Goal: Task Accomplishment & Management: Use online tool/utility

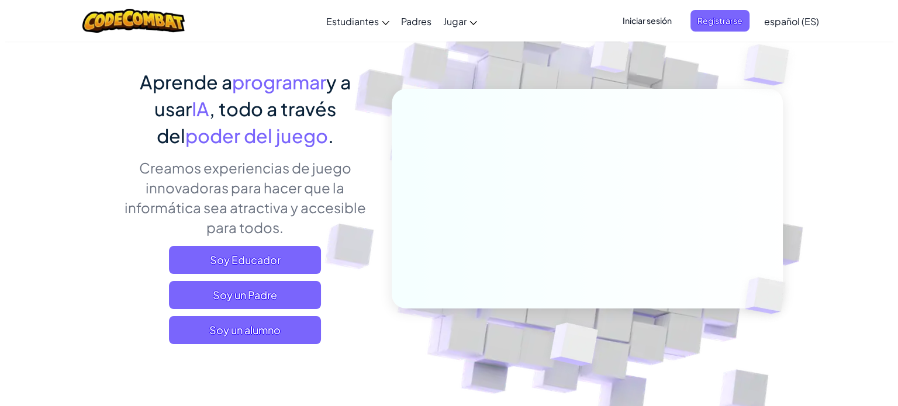
scroll to position [70, 0]
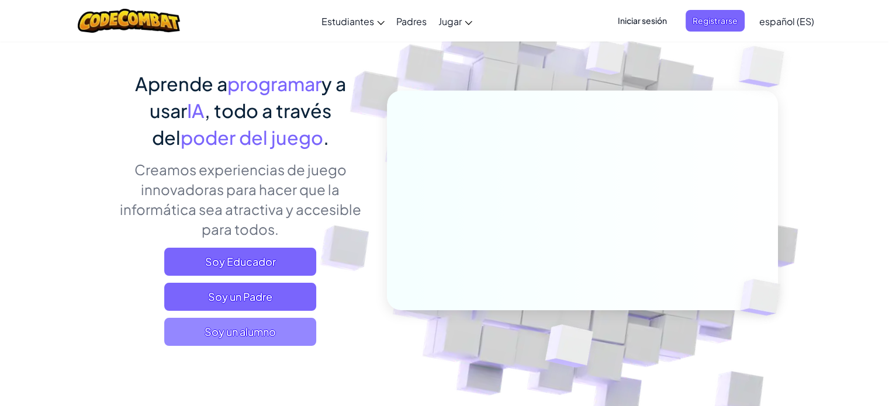
click at [225, 329] on span "Soy un alumno" at bounding box center [240, 332] width 152 height 28
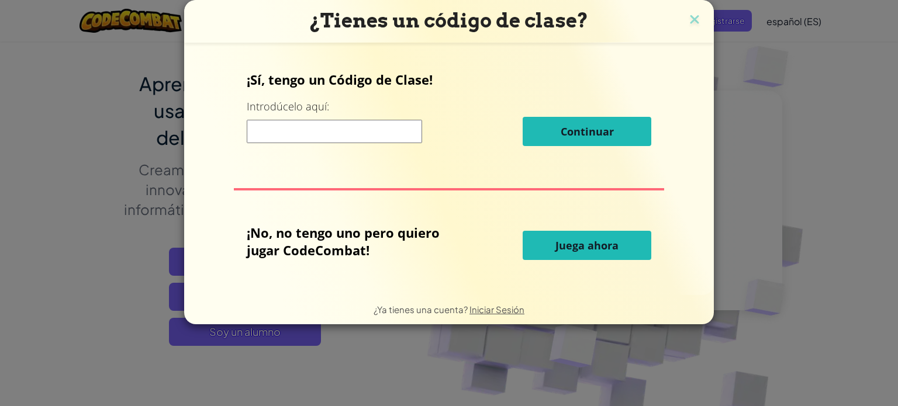
click at [584, 234] on button "Juega ahora" at bounding box center [586, 245] width 129 height 29
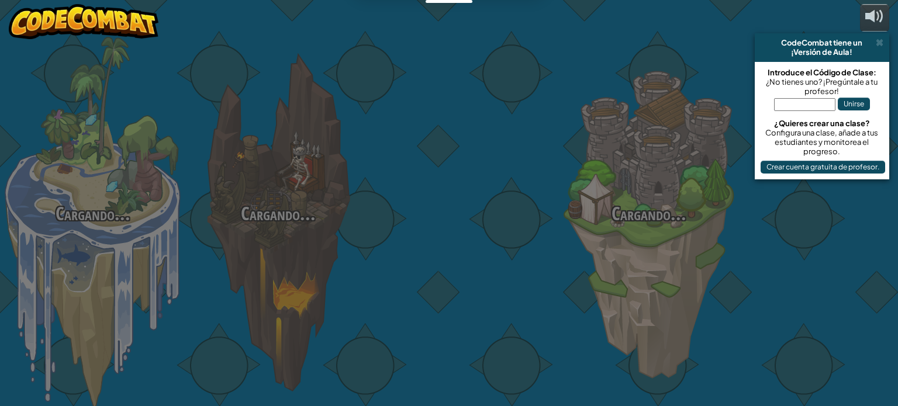
select select "es-ES"
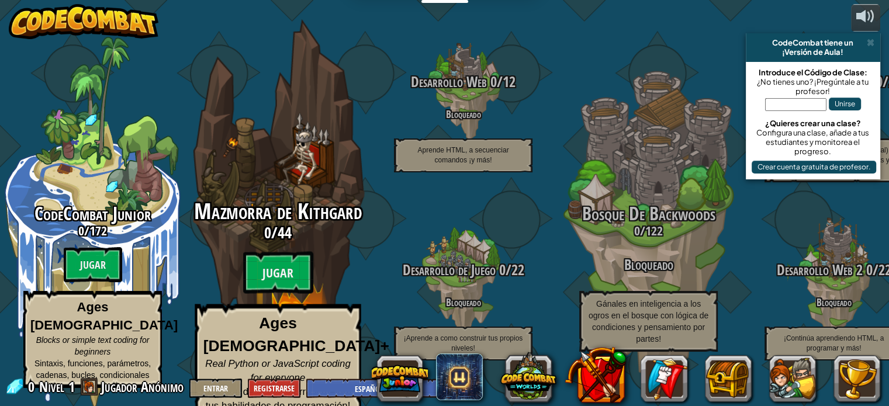
click at [234, 273] on div "Mazmorra de Kithgard 0 / 44 Jugar Ages [DEMOGRAPHIC_DATA]+ Real Python or JavaS…" at bounding box center [278, 310] width 222 height 221
select select "es-ES"
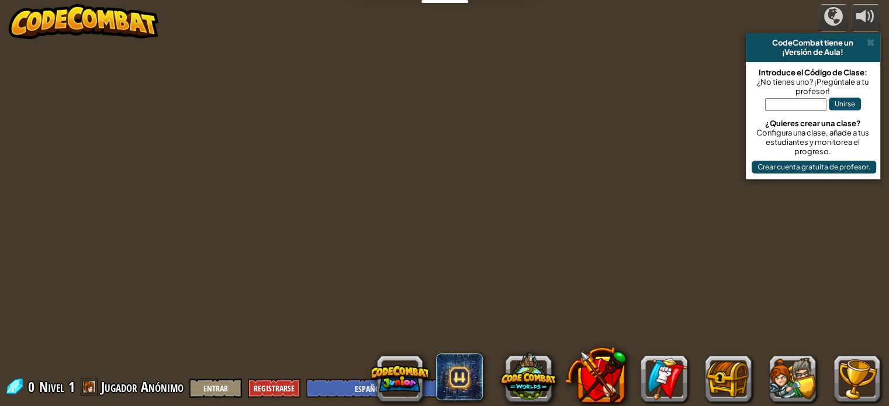
select select "es-ES"
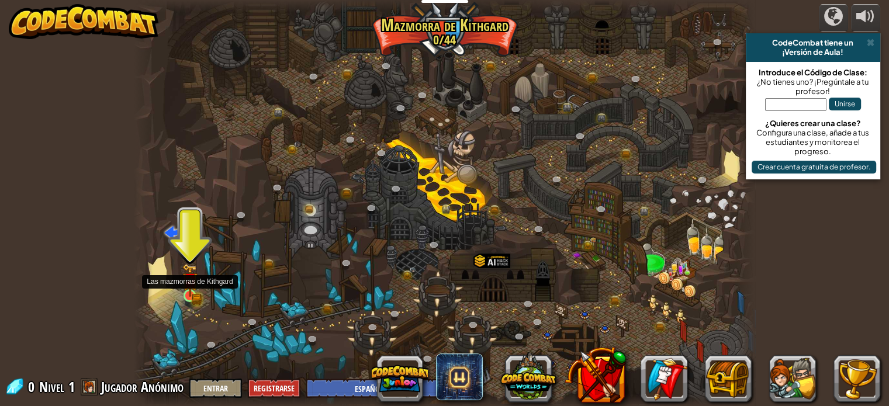
click at [189, 292] on img at bounding box center [189, 280] width 15 height 33
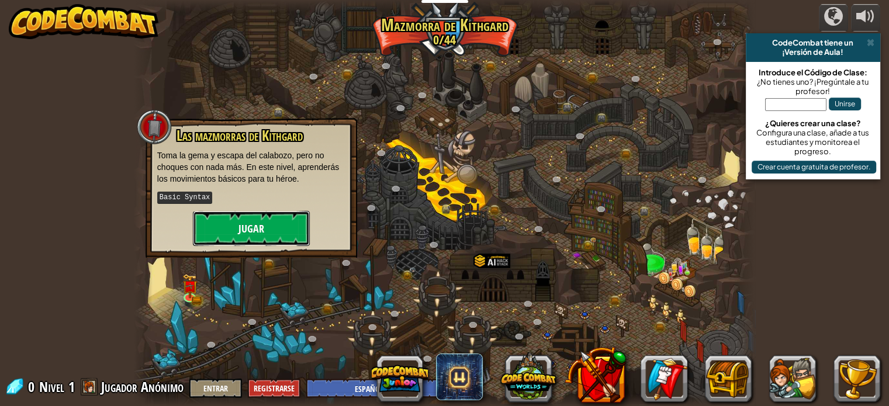
click at [250, 229] on button "Jugar" at bounding box center [251, 228] width 117 height 35
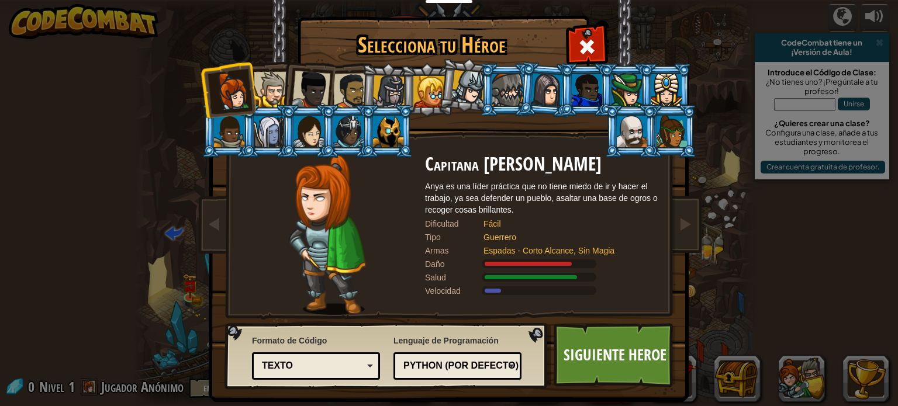
click at [484, 361] on div "Python (Por defecto)" at bounding box center [453, 365] width 101 height 13
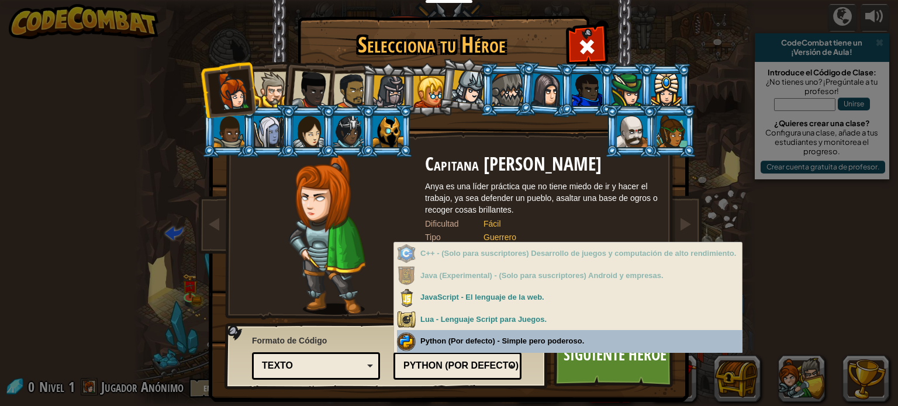
click at [545, 18] on div "Formato de Código Texto Bloques y código Bloques Bloques (iconos) Texto Bloques…" at bounding box center [449, 18] width 478 height 0
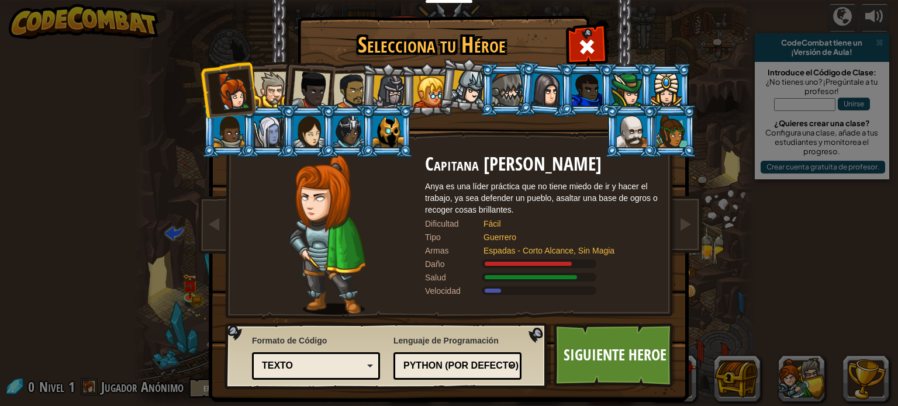
click at [499, 365] on div "Python (Por defecto)" at bounding box center [453, 365] width 101 height 13
click at [339, 357] on div "Texto" at bounding box center [315, 366] width 113 height 18
click at [371, 340] on div "Formato de Código Texto Bloques y código Bloques Bloques (iconos) Texto Bloques…" at bounding box center [316, 357] width 128 height 51
click at [573, 359] on link "Siguiente Heroe" at bounding box center [614, 355] width 122 height 64
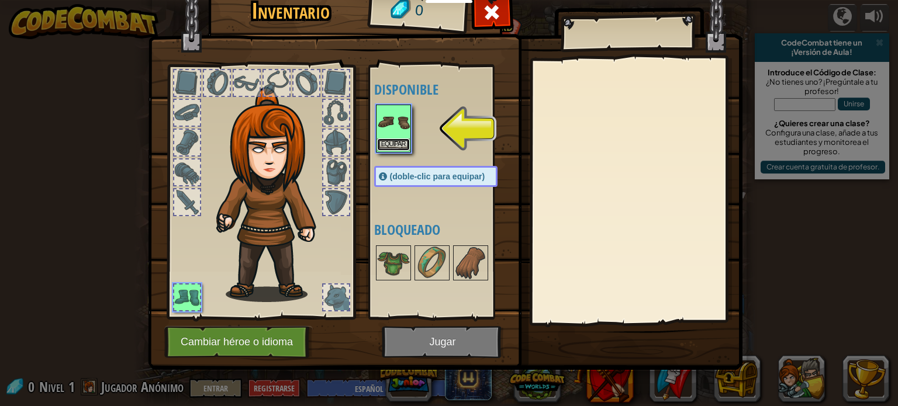
click at [400, 140] on button "Equipar" at bounding box center [393, 144] width 33 height 12
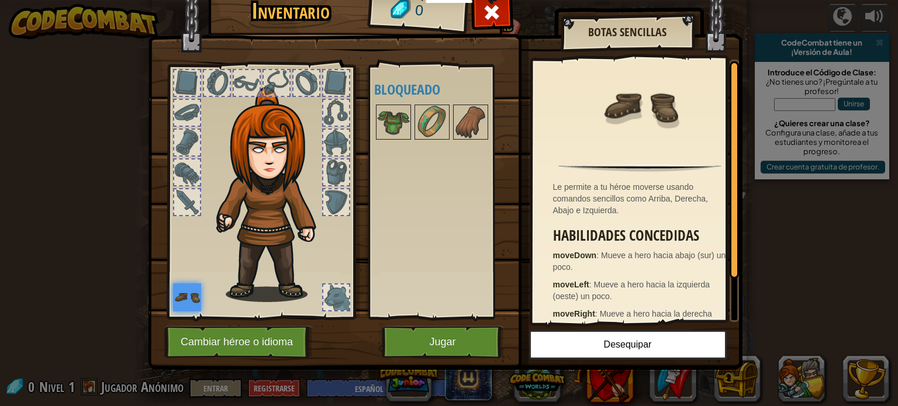
click at [733, 206] on div at bounding box center [733, 169] width 9 height 217
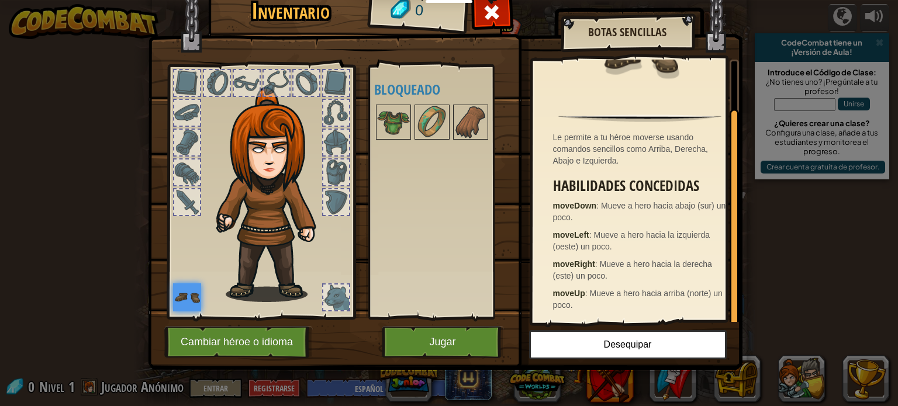
scroll to position [50, 0]
drag, startPoint x: 733, startPoint y: 206, endPoint x: 737, endPoint y: 254, distance: 48.7
click at [737, 254] on div at bounding box center [733, 217] width 9 height 217
click at [439, 345] on button "Jugar" at bounding box center [443, 342] width 122 height 32
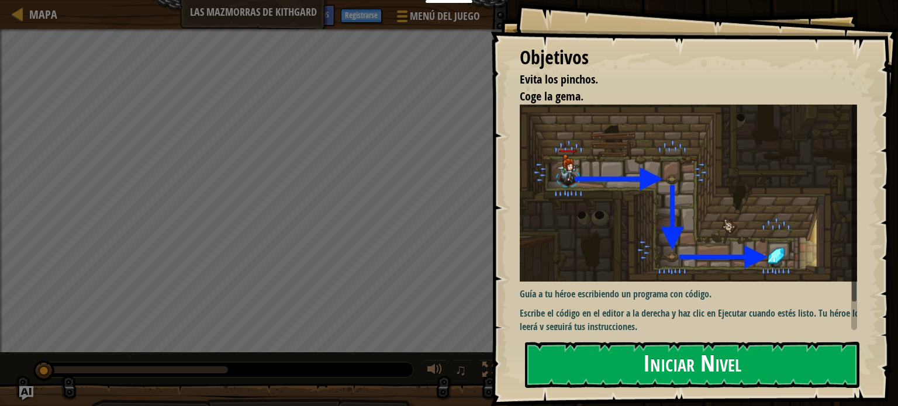
click at [671, 367] on button "Iniciar Nivel" at bounding box center [692, 365] width 334 height 46
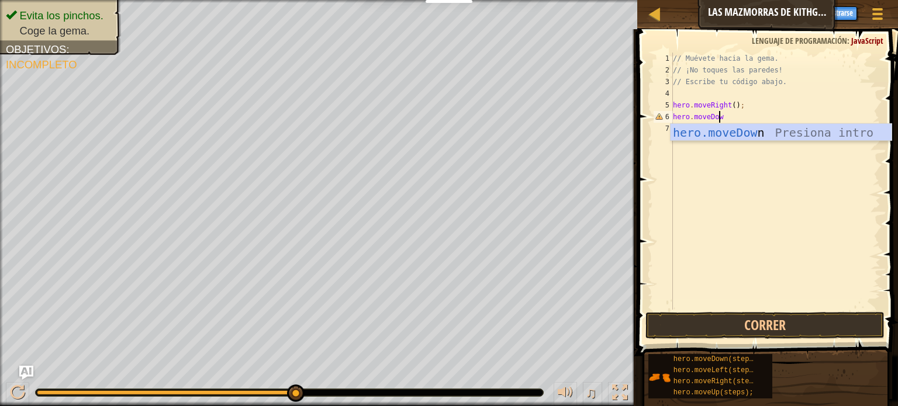
scroll to position [5, 3]
type textarea "hero.moveDown"
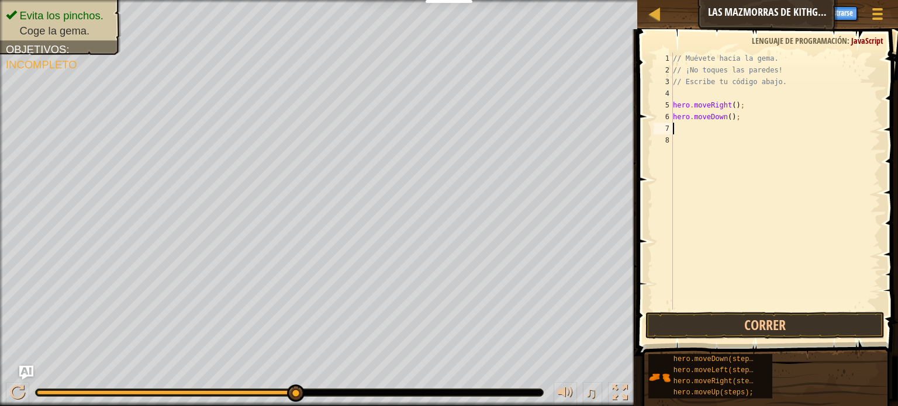
scroll to position [5, 0]
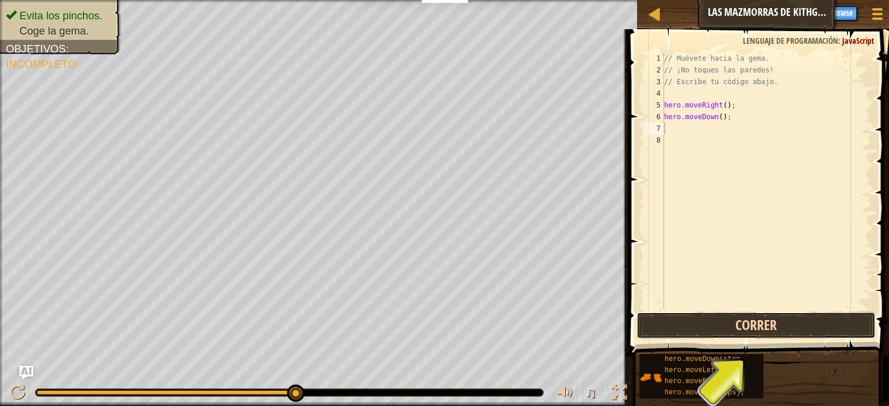
click at [708, 334] on button "Correr" at bounding box center [755, 325] width 239 height 27
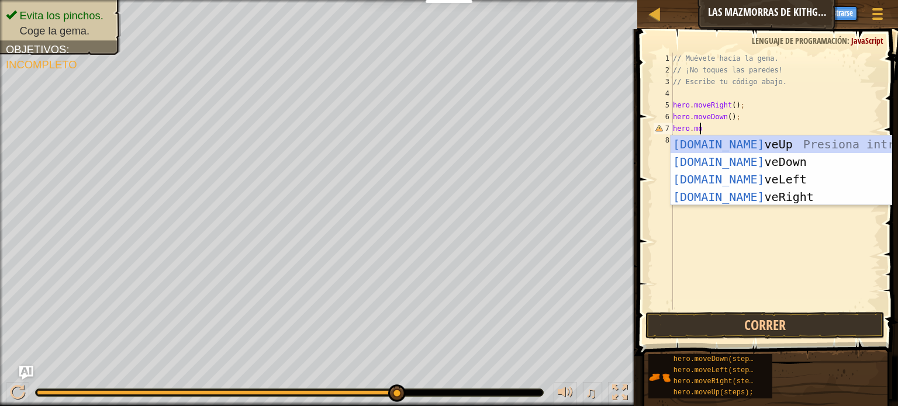
scroll to position [5, 2]
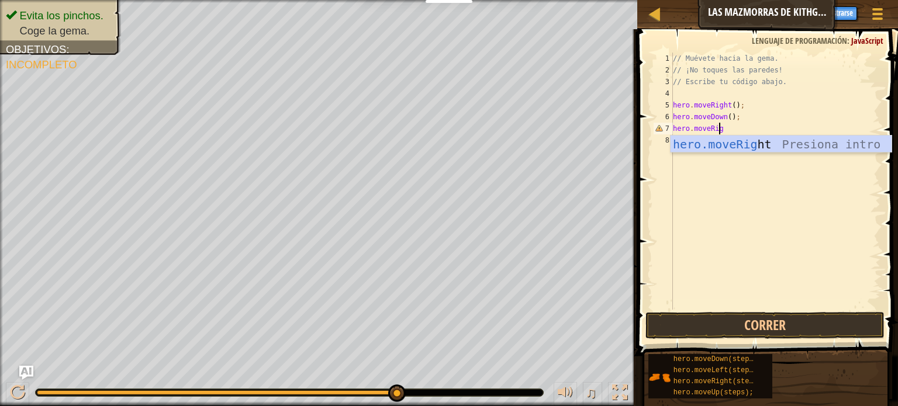
type textarea "hero.moveRight"
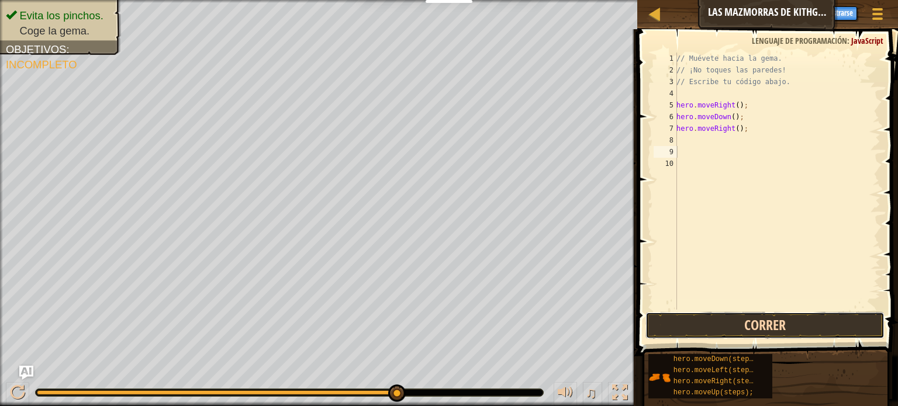
click at [776, 321] on button "Correr" at bounding box center [764, 325] width 239 height 27
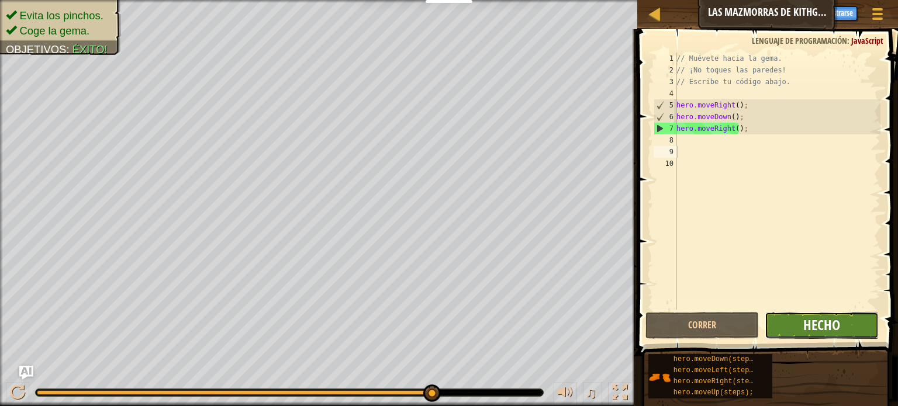
click at [803, 320] on button "Hecho" at bounding box center [821, 325] width 114 height 27
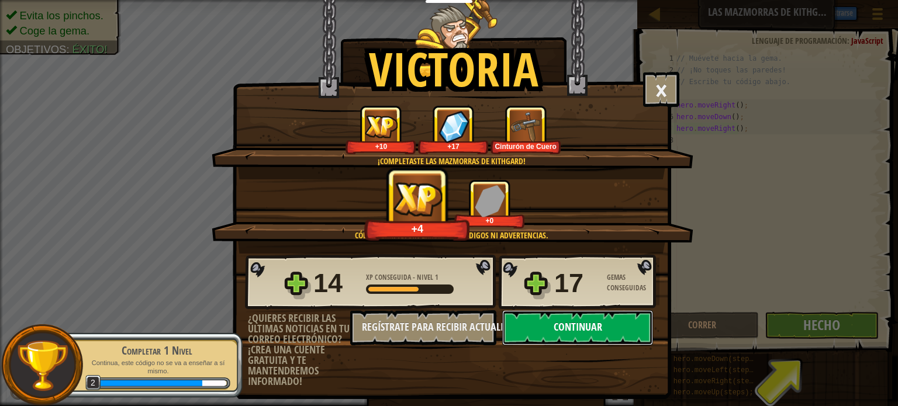
click at [579, 331] on button "Continuar" at bounding box center [577, 327] width 151 height 35
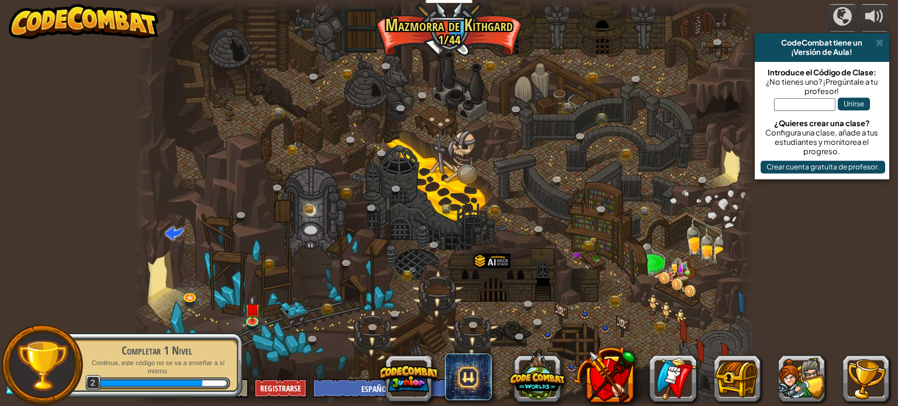
select select "es-ES"
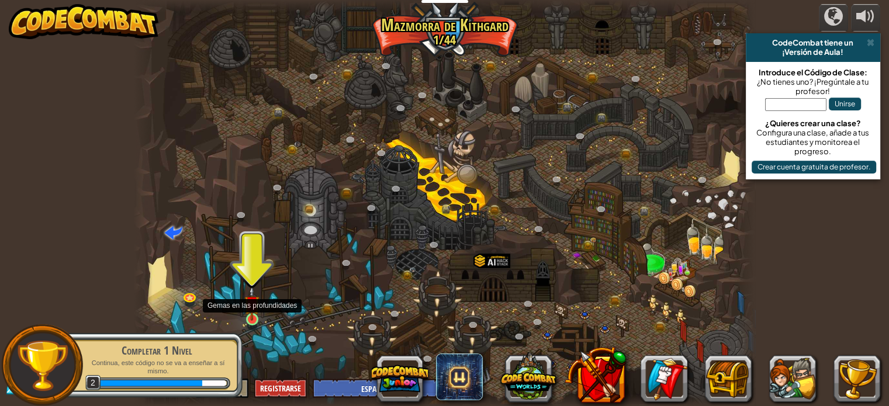
click at [253, 311] on img at bounding box center [251, 303] width 15 height 35
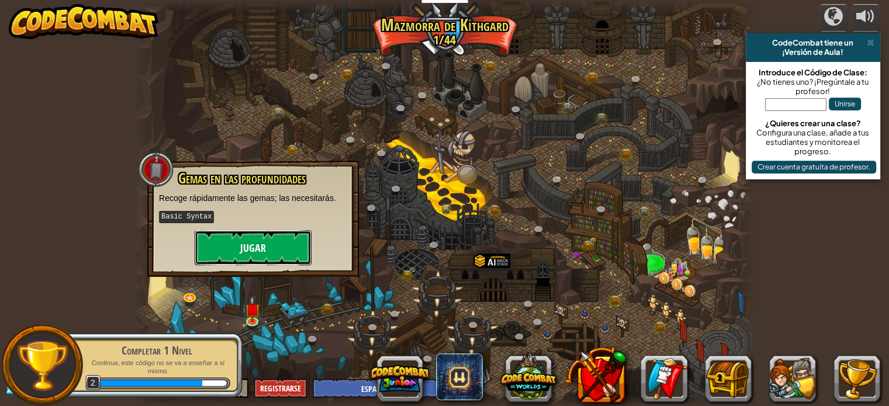
click at [291, 243] on button "Jugar" at bounding box center [253, 247] width 117 height 35
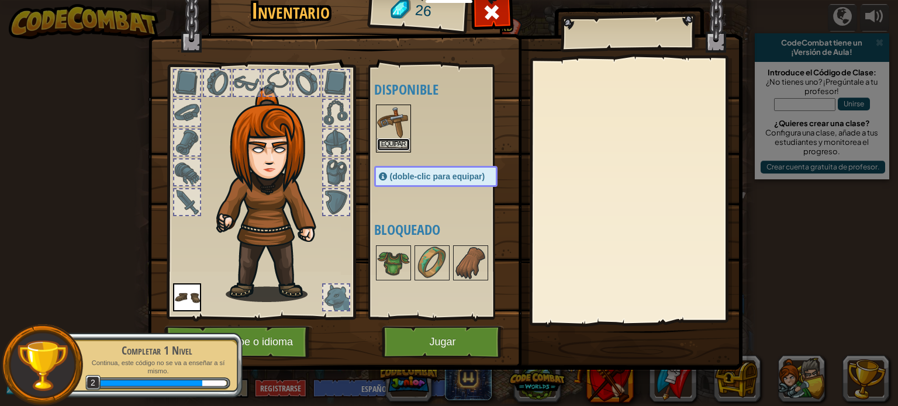
click at [404, 147] on button "Equipar" at bounding box center [393, 144] width 33 height 12
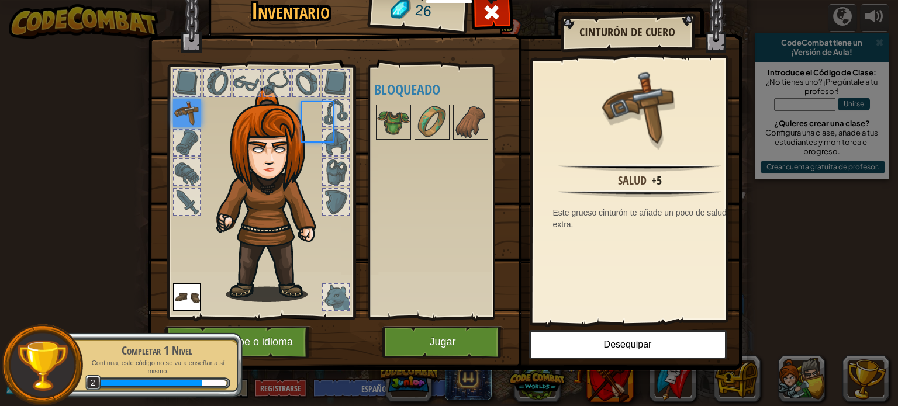
click at [404, 1] on body "Estudiantes Crear Cuenta Gratis. Soluciones para escuelas y distritos Vista pre…" at bounding box center [449, 0] width 898 height 1
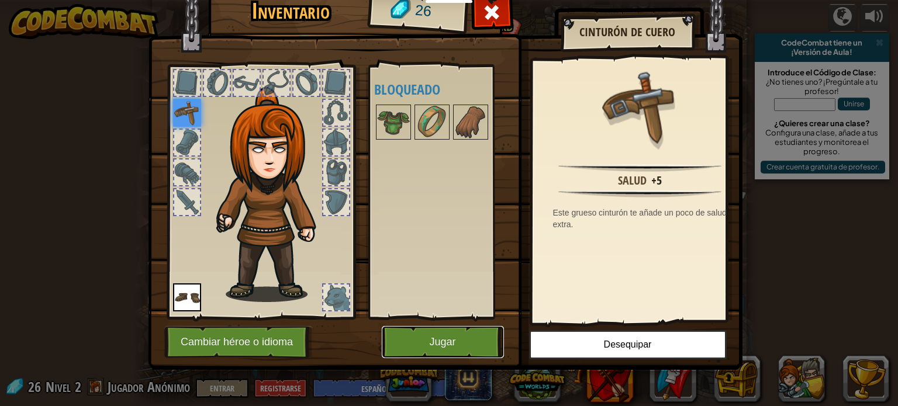
click at [475, 336] on button "Jugar" at bounding box center [443, 342] width 122 height 32
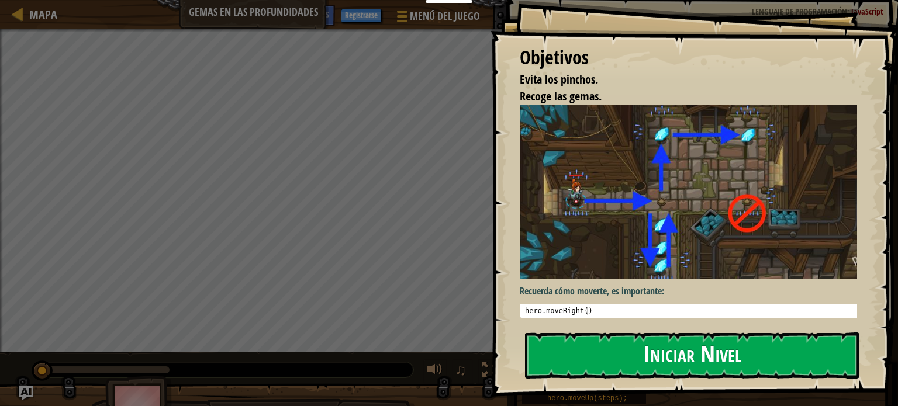
click at [608, 356] on button "Iniciar Nivel" at bounding box center [692, 356] width 334 height 46
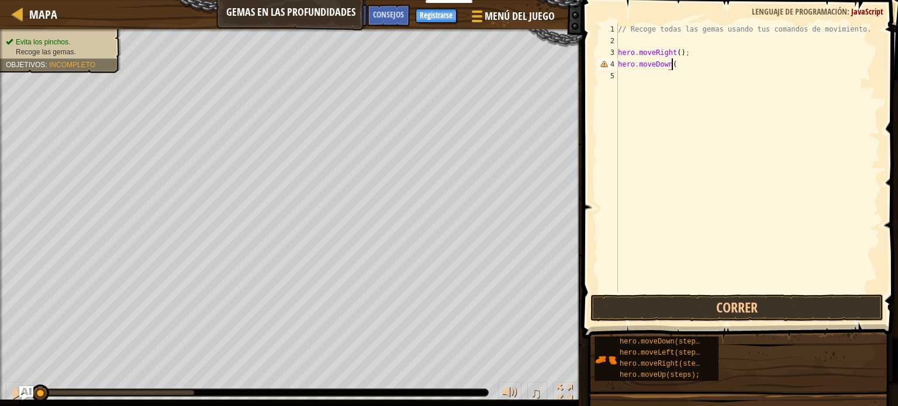
scroll to position [5, 4]
type textarea "hero.moveDown();"
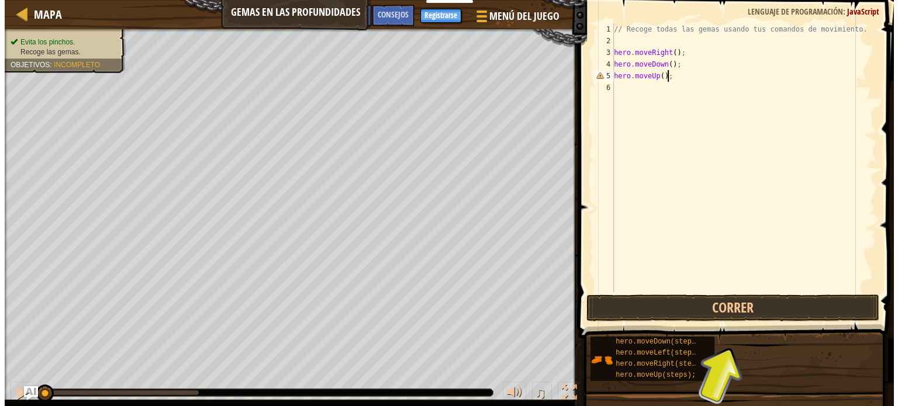
scroll to position [5, 4]
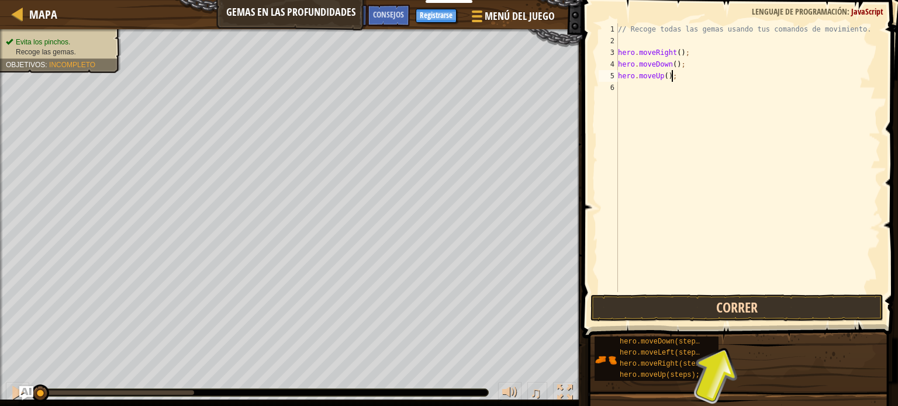
type textarea "hero.moveUp();"
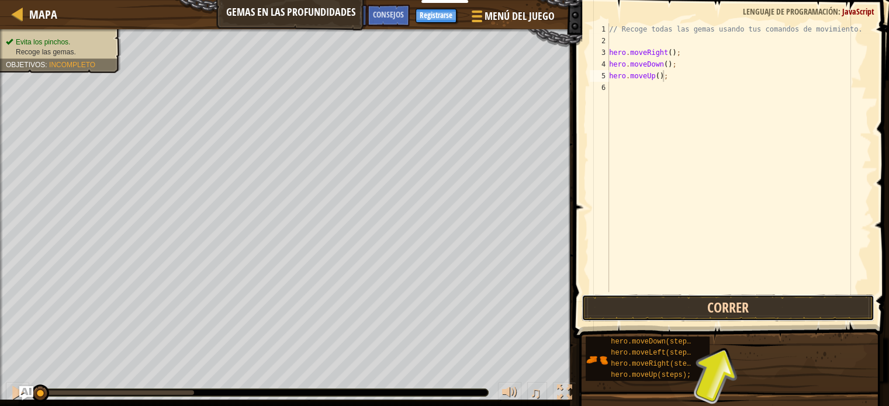
click at [700, 310] on button "Correr" at bounding box center [727, 308] width 293 height 27
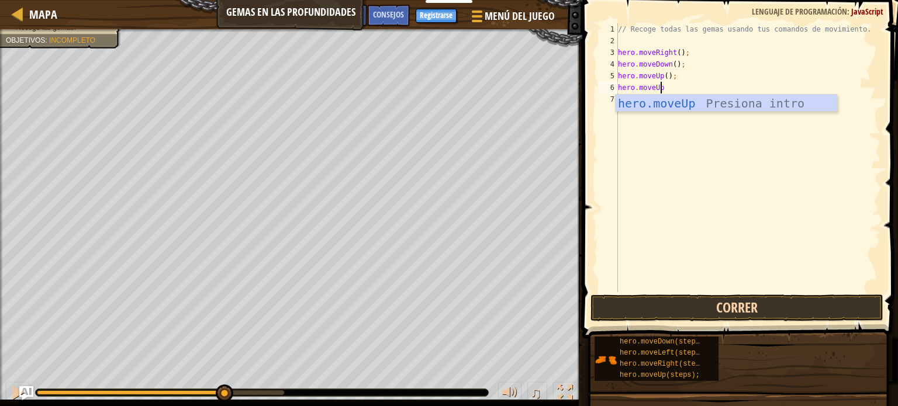
scroll to position [5, 2]
type textarea "hero.moveUp();"
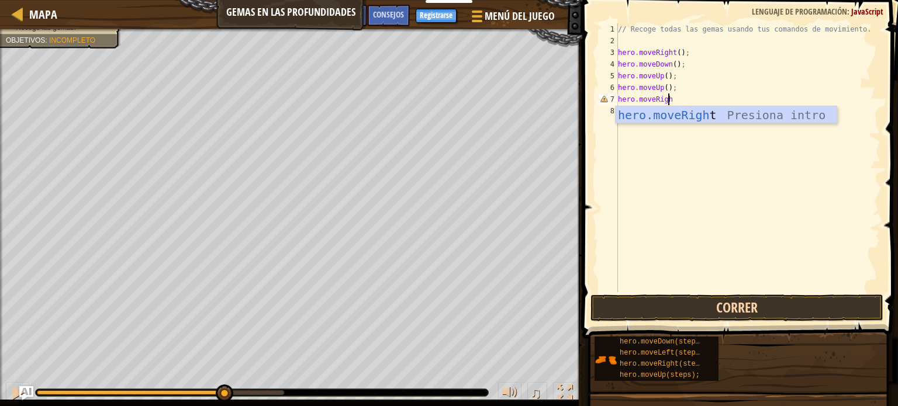
scroll to position [5, 4]
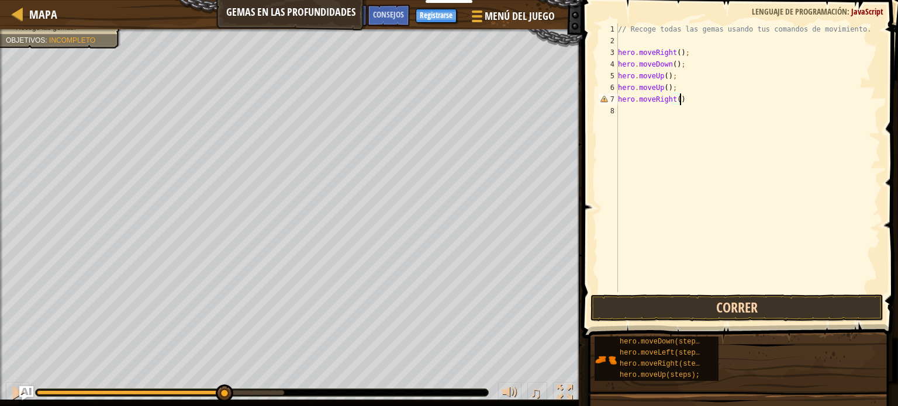
type textarea "hero.moveRight();"
type textarea "hero.moveDown();"
click at [700, 310] on button "Correr" at bounding box center [736, 308] width 293 height 27
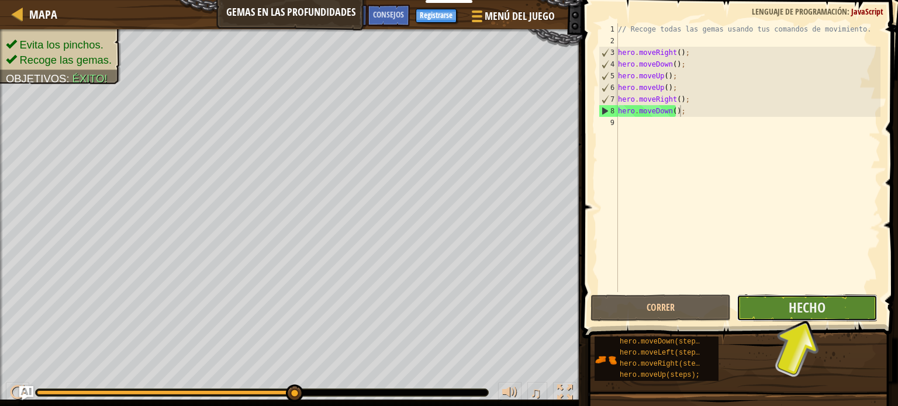
click at [759, 314] on button "Hecho" at bounding box center [806, 308] width 140 height 27
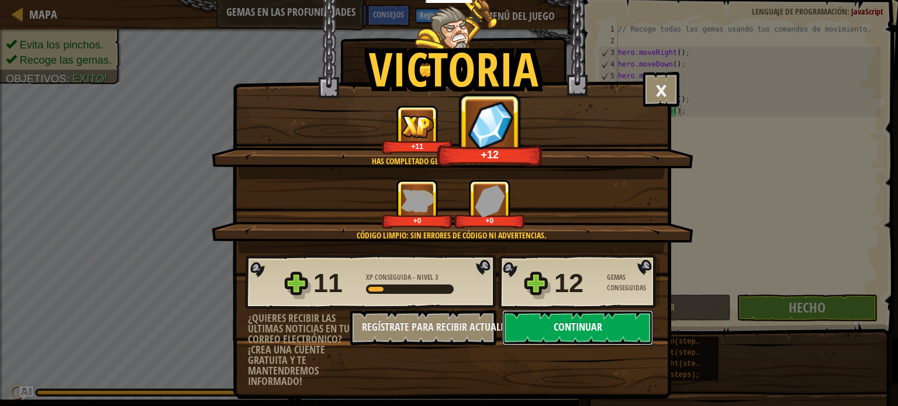
click at [571, 329] on button "Continuar" at bounding box center [577, 327] width 151 height 35
select select "es-ES"
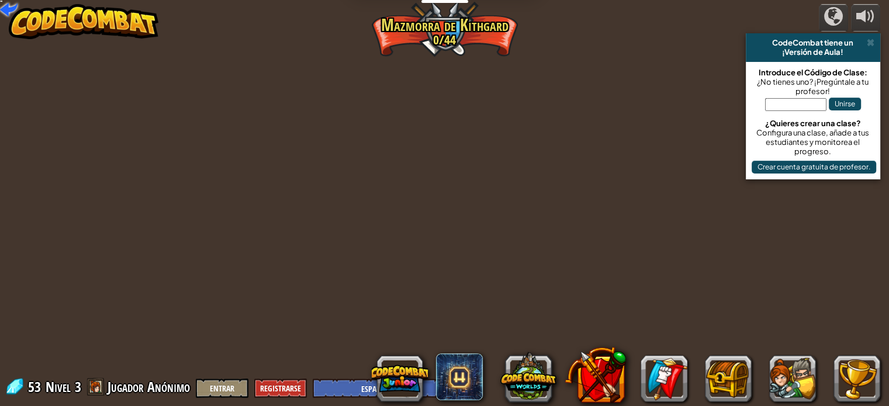
select select "es-ES"
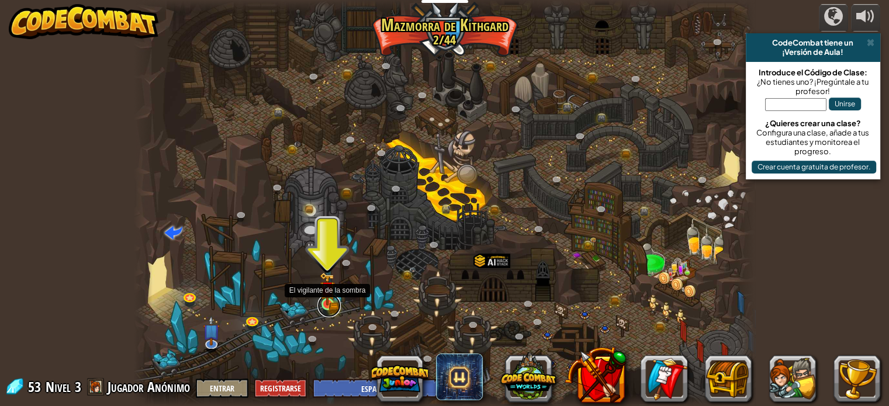
click at [331, 309] on link at bounding box center [328, 305] width 23 height 23
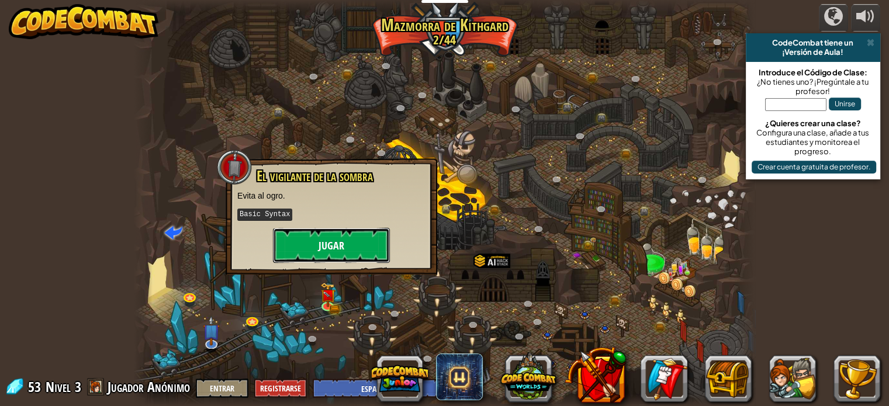
click at [309, 242] on button "Jugar" at bounding box center [331, 245] width 117 height 35
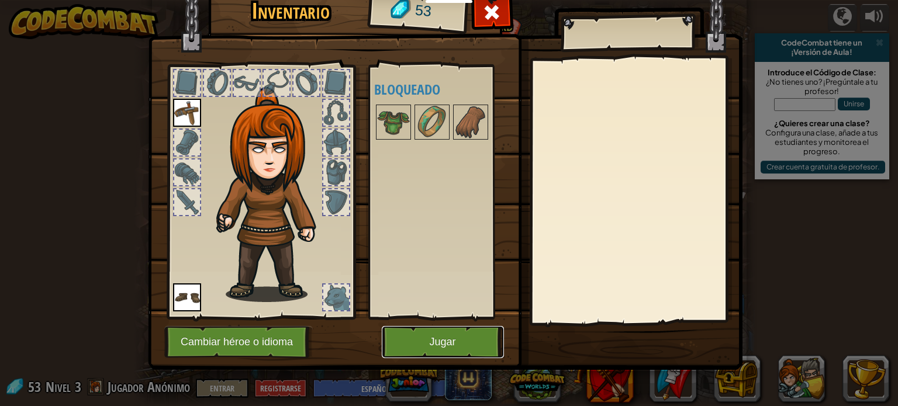
click at [434, 341] on button "Jugar" at bounding box center [443, 342] width 122 height 32
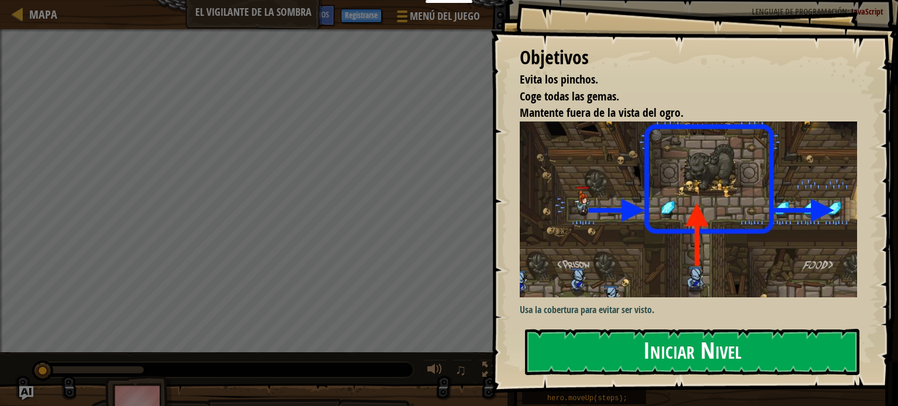
click at [572, 356] on button "Iniciar Nivel" at bounding box center [692, 352] width 334 height 46
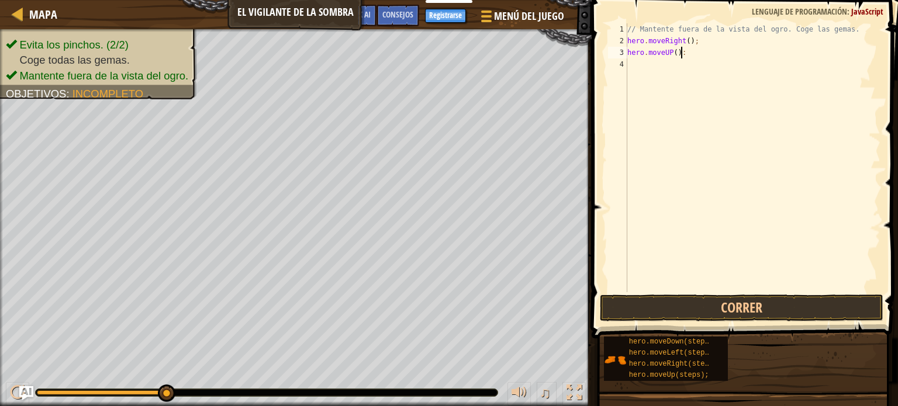
scroll to position [5, 3]
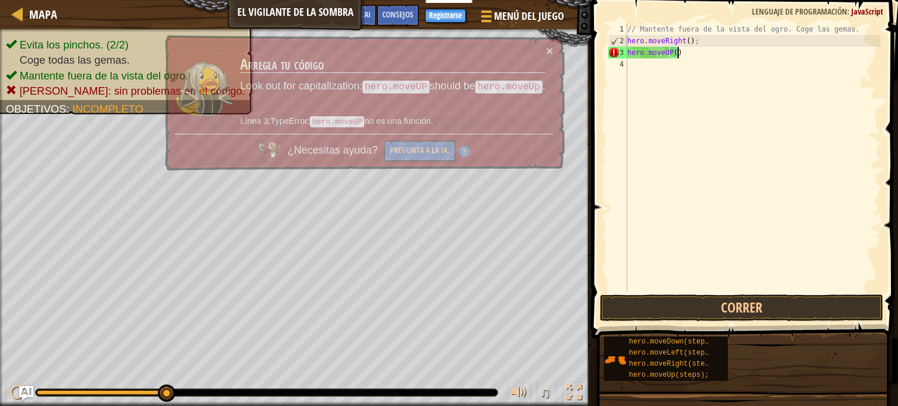
type textarea "hero.moveUP();"
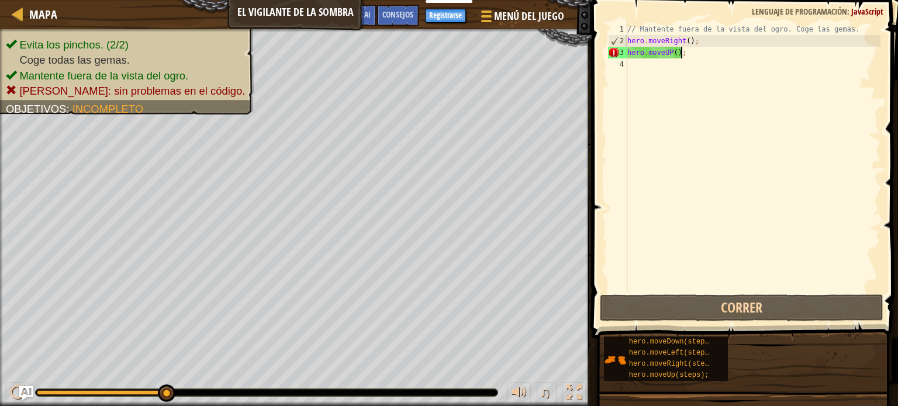
scroll to position [5, 0]
click at [667, 56] on div "// Mantente fuera de la vista del ogro. Coge las gemas. hero . moveRight ( ) ; …" at bounding box center [752, 169] width 255 height 292
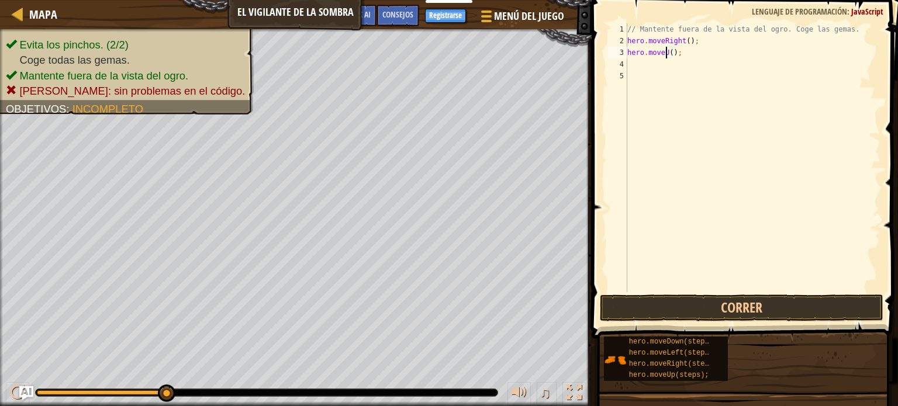
type textarea "hero.moveUP();"
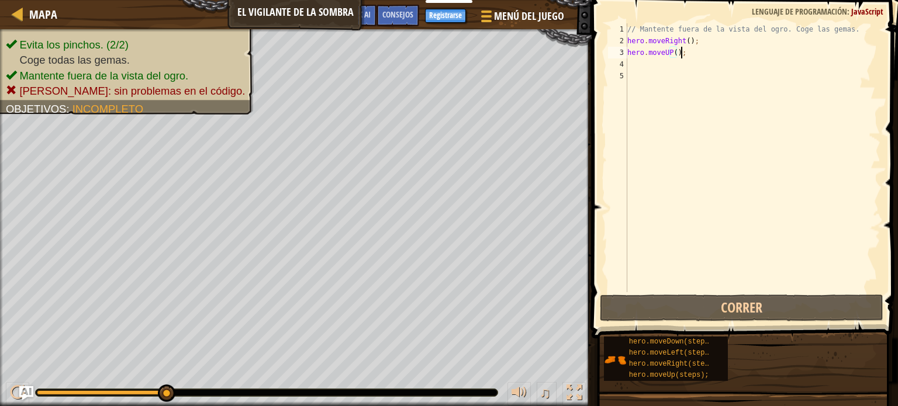
click at [688, 53] on div "// Mantente fuera de la vista del ogro. Coge las gemas. hero . moveRight ( ) ; …" at bounding box center [752, 169] width 255 height 292
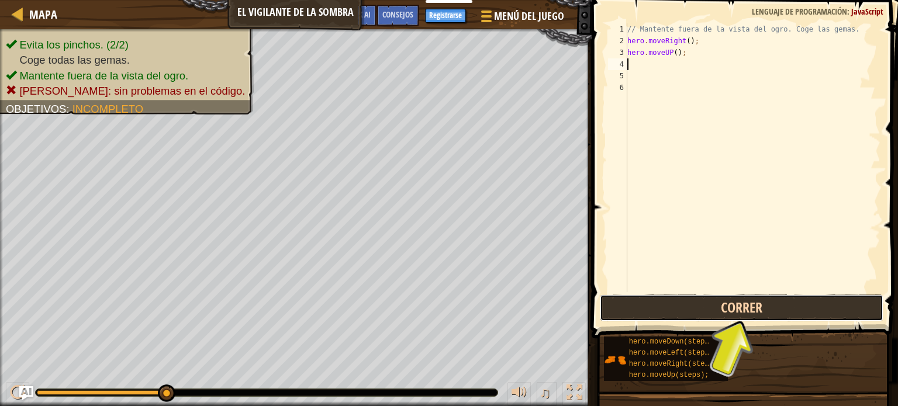
click at [711, 310] on button "Correr" at bounding box center [741, 308] width 283 height 27
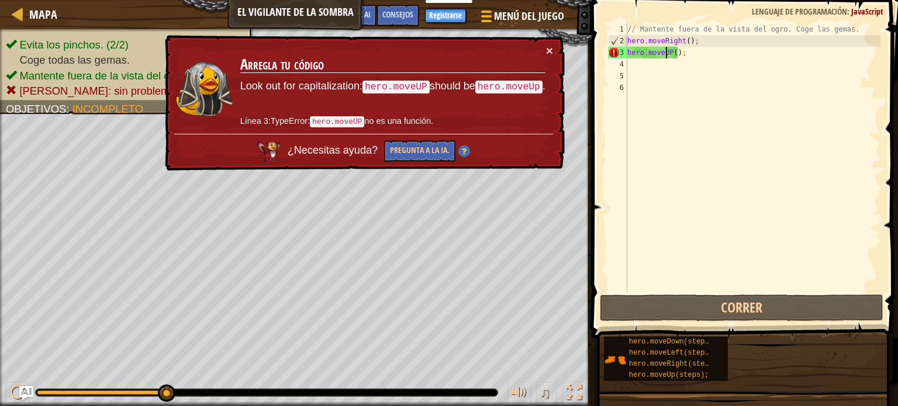
click at [667, 50] on div "// Mantente fuera de la vista del ogro. Coge las gemas. hero . moveRight ( ) ; …" at bounding box center [752, 169] width 255 height 292
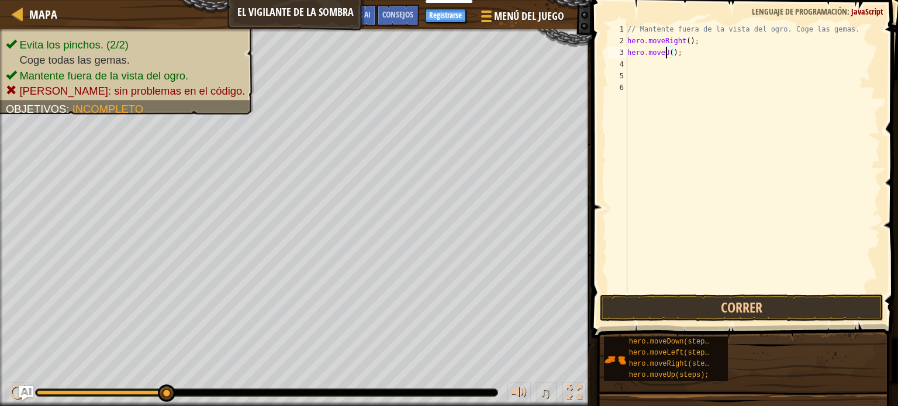
type textarea "hero.moveUp();"
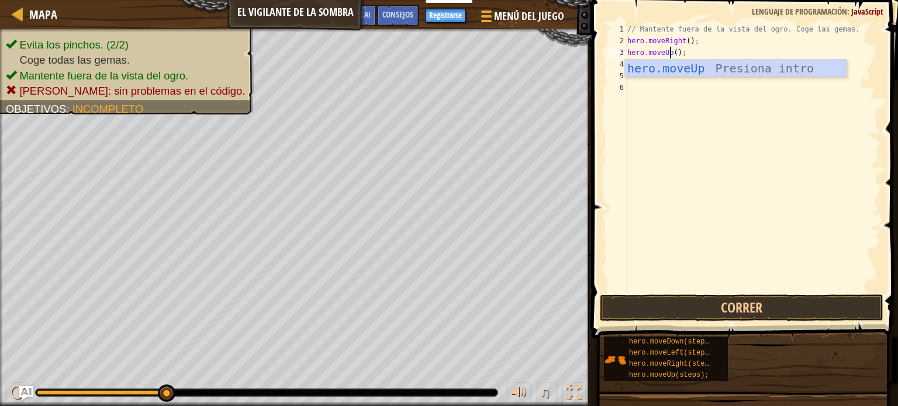
scroll to position [5, 3]
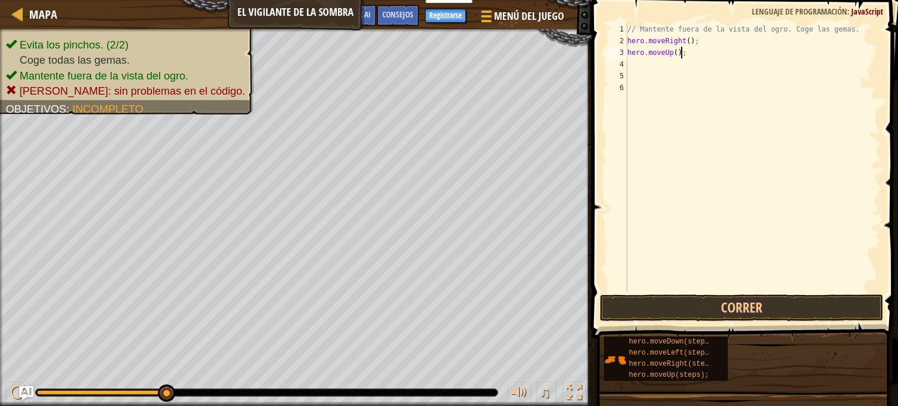
click at [691, 54] on div "// Mantente fuera de la vista del ogro. Coge las gemas. hero . moveRight ( ) ; …" at bounding box center [752, 169] width 255 height 292
type textarea "hore.moveRight();"
type textarea "hero.moveDown();"
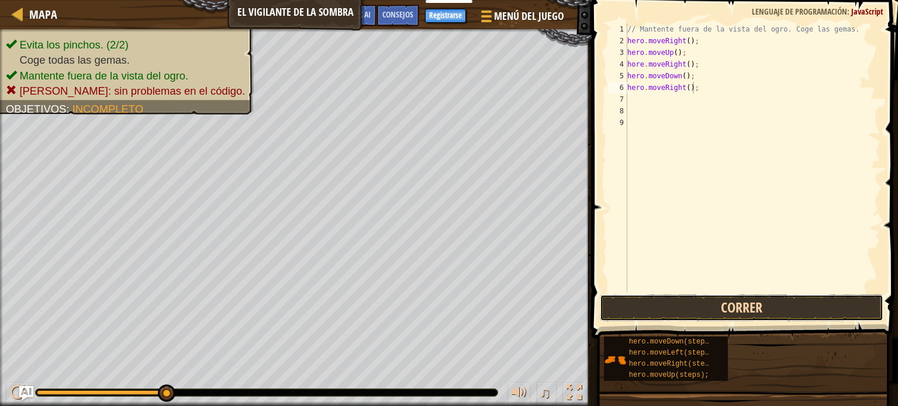
click at [687, 310] on button "Correr" at bounding box center [741, 308] width 283 height 27
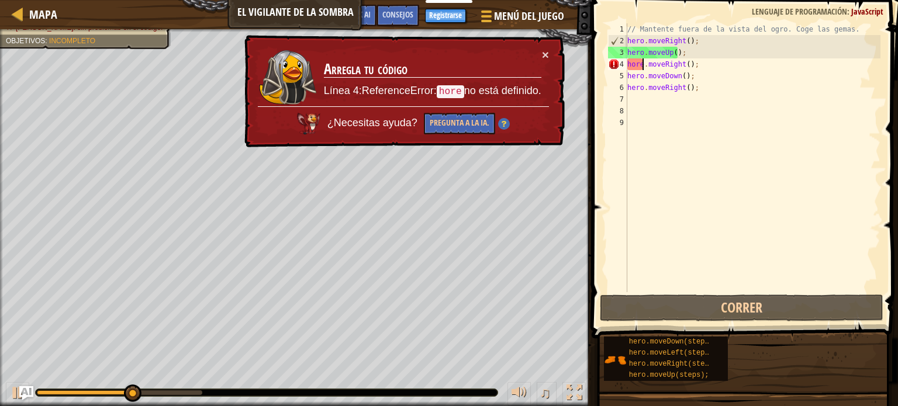
click at [644, 68] on div "// Mantente fuera de la vista del ogro. Coge las gemas. hero . moveRight ( ) ; …" at bounding box center [752, 169] width 255 height 292
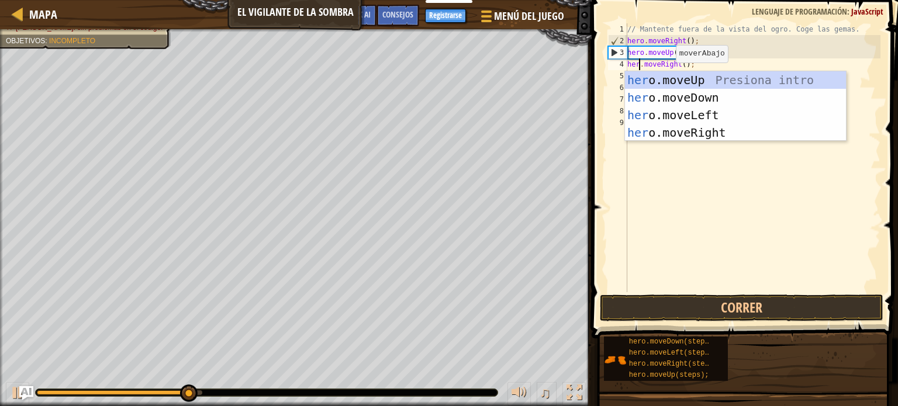
scroll to position [5, 1]
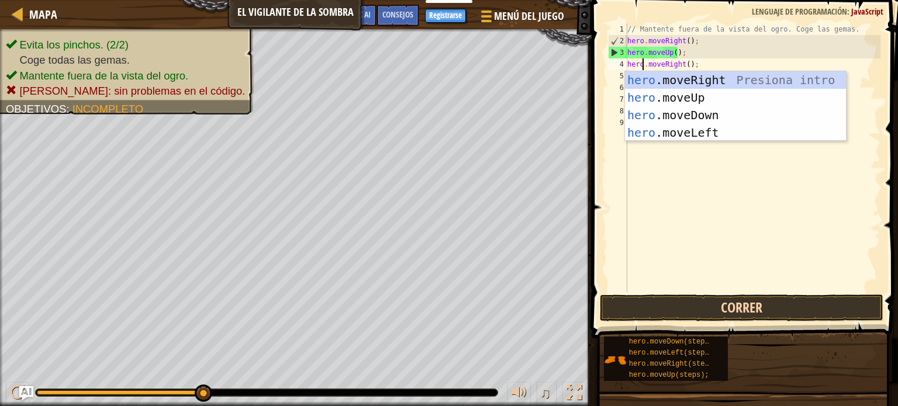
type textarea "hero.moveRight();"
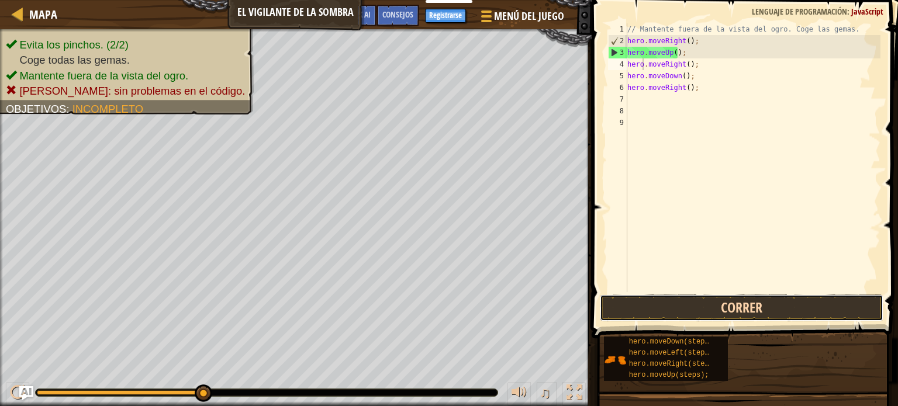
click at [711, 310] on button "Correr" at bounding box center [741, 308] width 283 height 27
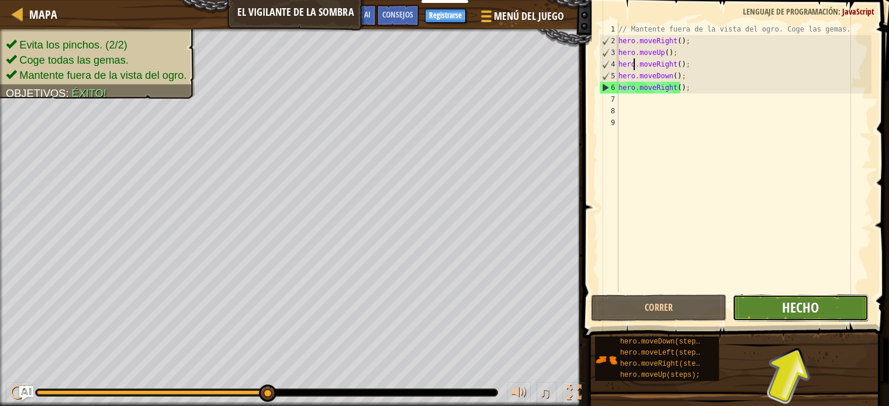
click at [796, 298] on span "Hecho" at bounding box center [800, 307] width 37 height 19
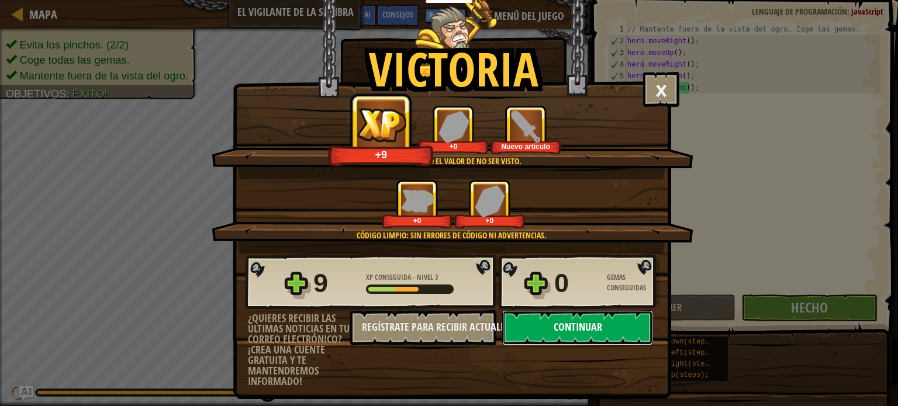
click at [540, 323] on button "Continuar" at bounding box center [577, 327] width 151 height 35
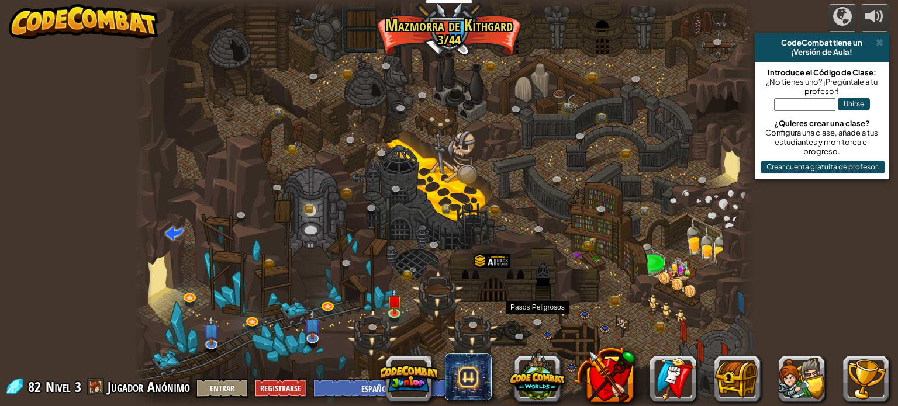
select select "es-ES"
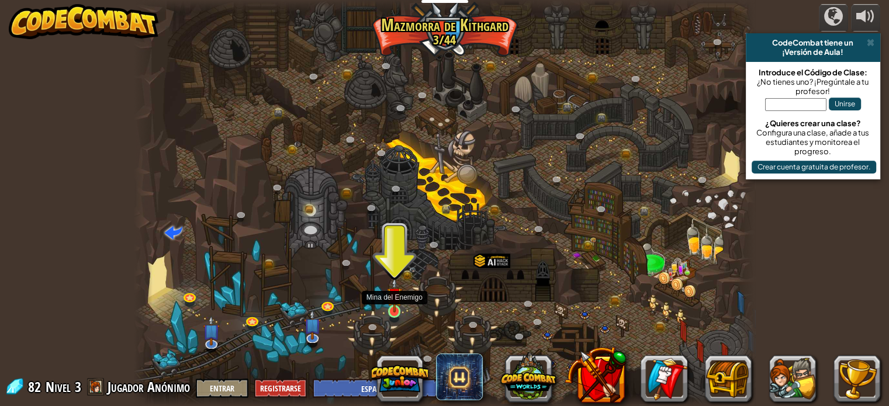
click at [394, 309] on img at bounding box center [394, 295] width 15 height 35
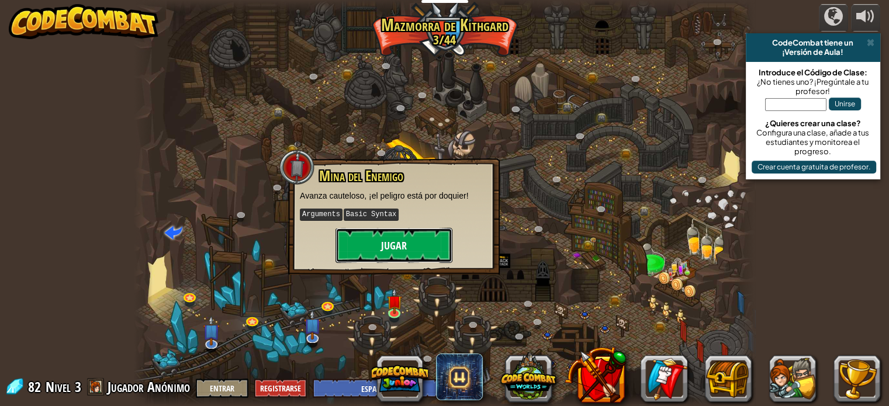
click at [397, 251] on button "Jugar" at bounding box center [393, 245] width 117 height 35
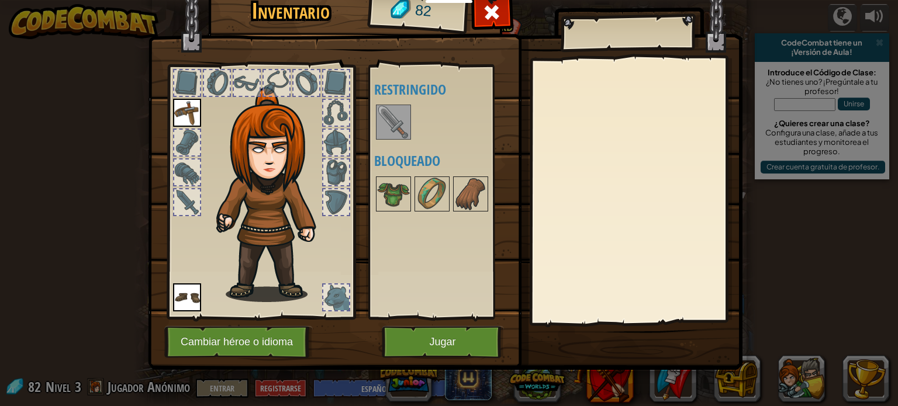
click at [388, 133] on img at bounding box center [393, 122] width 33 height 33
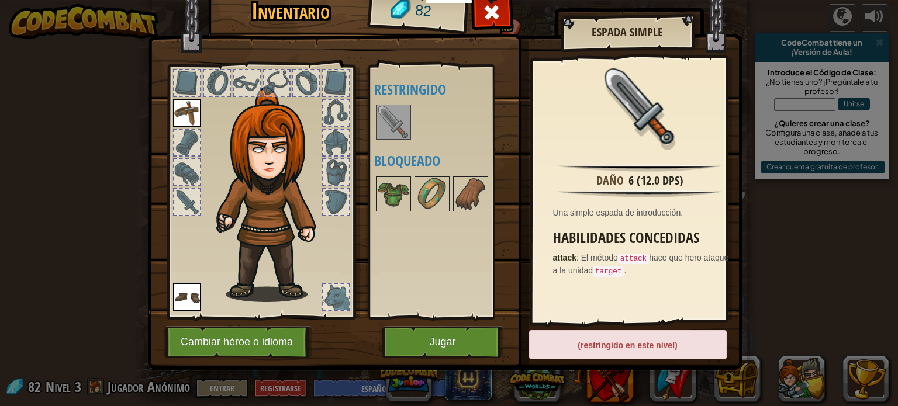
click at [388, 133] on img at bounding box center [393, 122] width 33 height 33
click at [439, 348] on button "Jugar" at bounding box center [443, 342] width 122 height 32
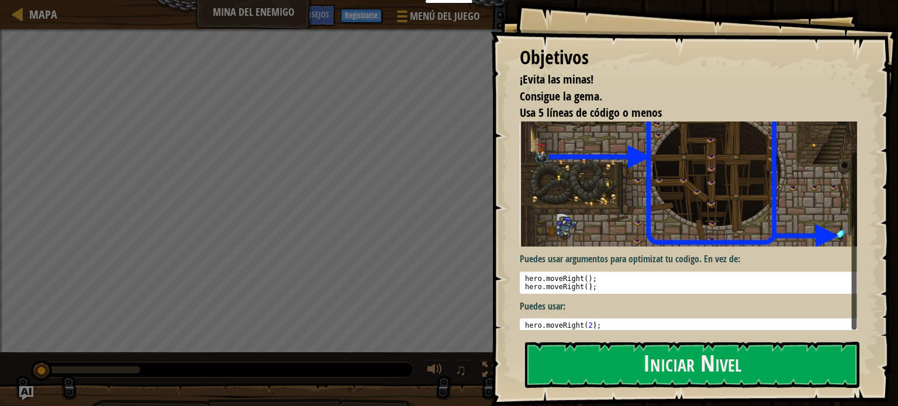
scroll to position [27, 0]
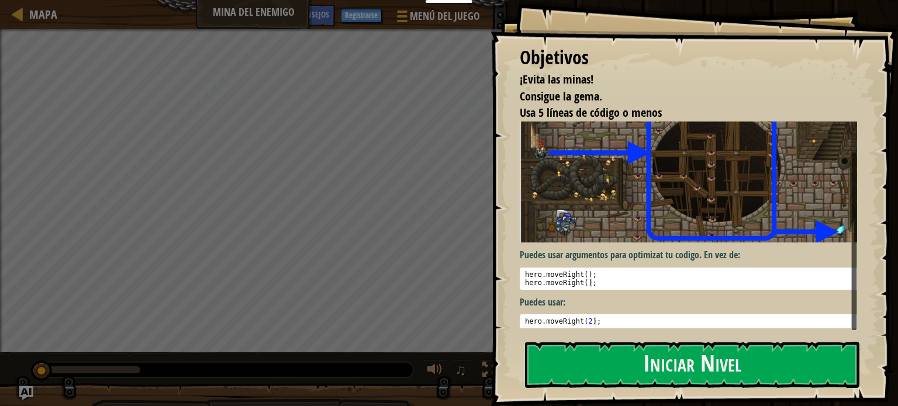
drag, startPoint x: 854, startPoint y: 278, endPoint x: 841, endPoint y: 326, distance: 49.8
click at [841, 326] on div "Puedes usar argumentos para optimizat tu codigo. En vez de: 1 2 hero . moveRigh…" at bounding box center [688, 226] width 337 height 209
click at [640, 358] on button "Iniciar Nivel" at bounding box center [692, 365] width 334 height 46
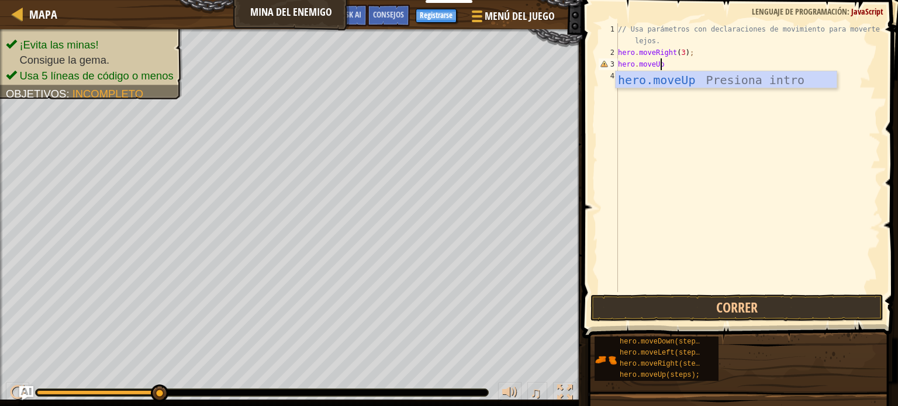
scroll to position [5, 3]
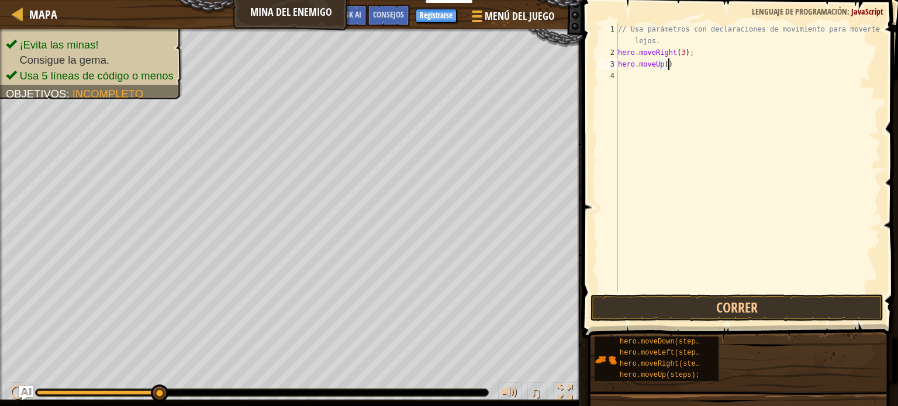
type textarea "hero.moveUp();"
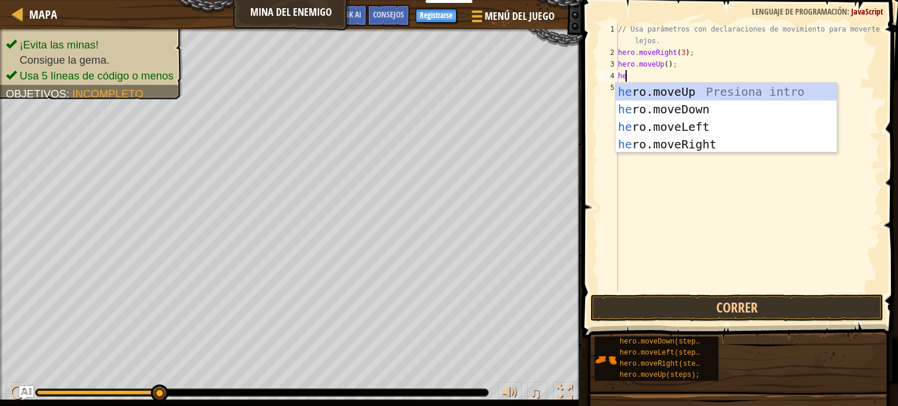
type textarea "hero"
click at [720, 146] on div "hero .moveUp Presiona intro hero .moveDown Presiona intro hero .moveLeft Presio…" at bounding box center [725, 135] width 221 height 105
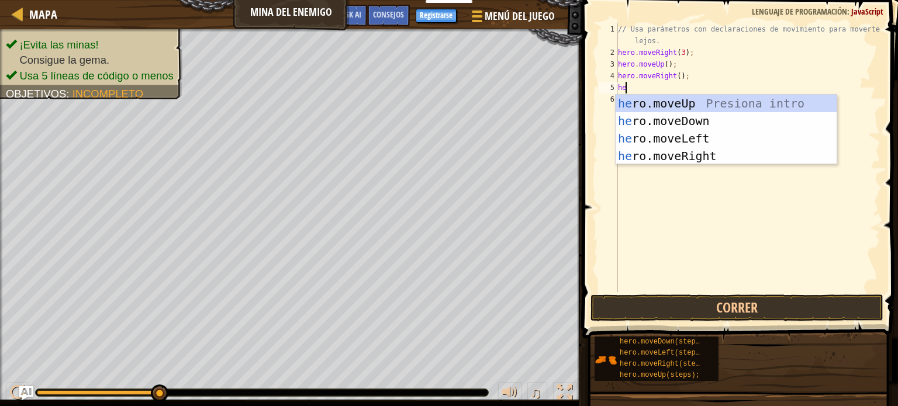
type textarea "hero"
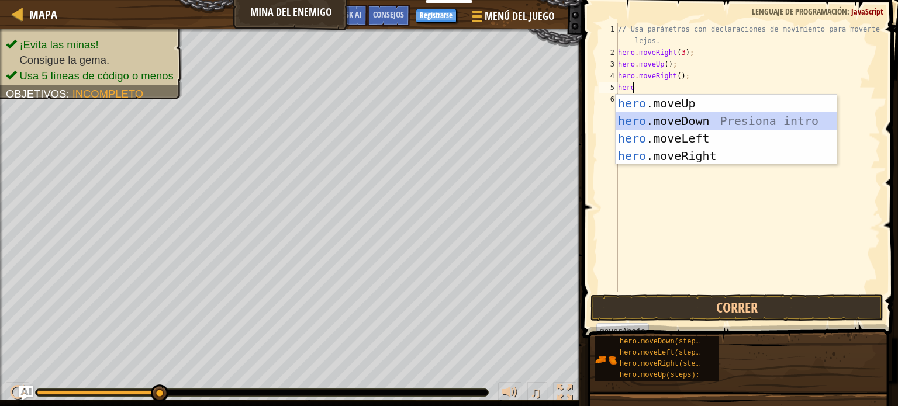
click at [692, 121] on div "hero .moveUp Presiona intro hero .moveDown Presiona intro hero .moveLeft Presio…" at bounding box center [725, 147] width 221 height 105
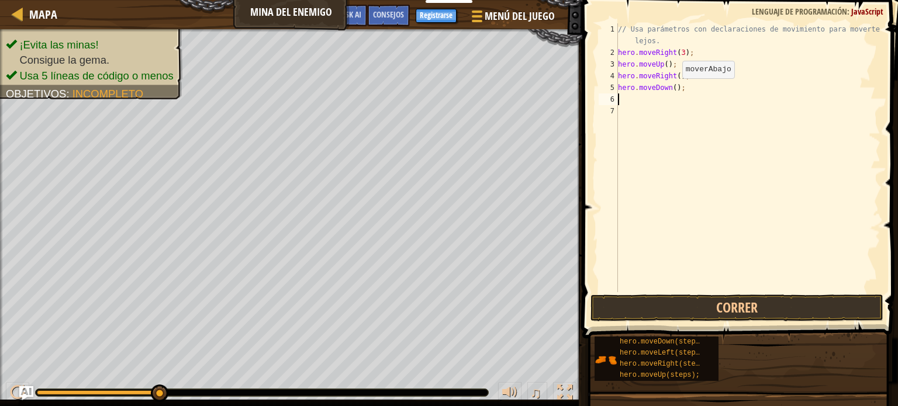
click at [671, 90] on div "// Usa parámetros con declaraciones de movimiento para moverte más lejos. hero …" at bounding box center [747, 175] width 265 height 304
type textarea "hero.moveDown(3);"
click at [675, 100] on div "// Usa parámetros con declaraciones de movimiento para moverte más lejos. hero …" at bounding box center [747, 175] width 265 height 304
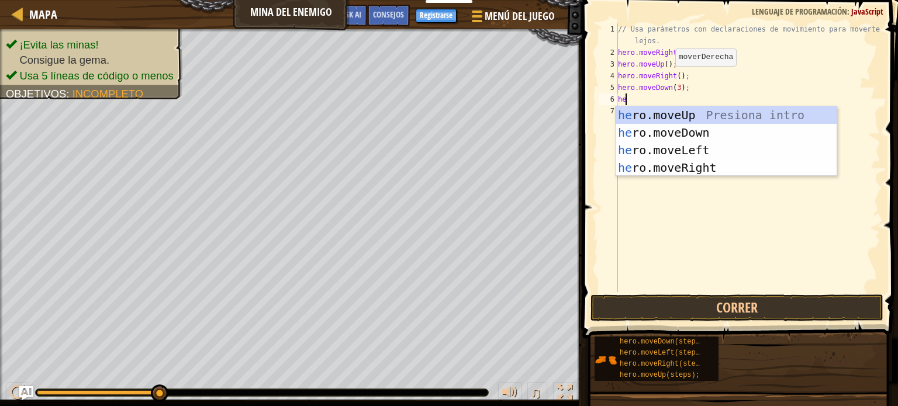
type textarea "hero"
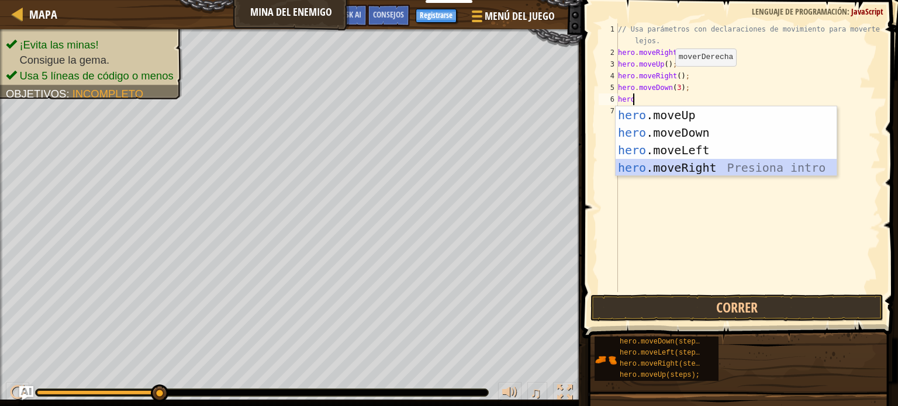
click at [681, 173] on div "hero .moveUp Presiona intro hero .moveDown Presiona intro hero .moveLeft Presio…" at bounding box center [725, 158] width 221 height 105
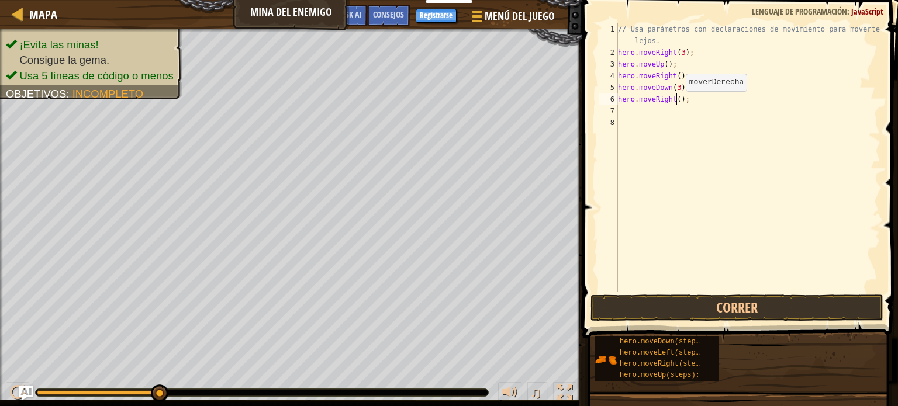
click at [676, 102] on div "// Usa parámetros con declaraciones de movimiento para moverte más lejos. hero …" at bounding box center [747, 175] width 265 height 304
type textarea "hero.moveRight(2);"
click at [671, 314] on button "Correr" at bounding box center [736, 308] width 293 height 27
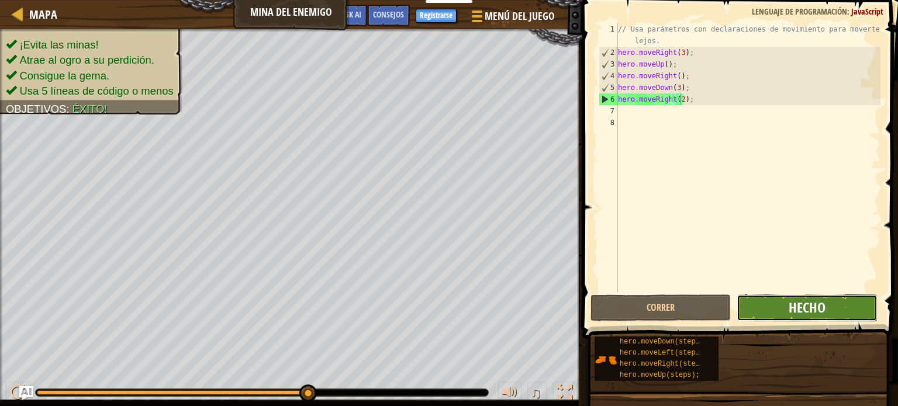
click at [801, 304] on span "Hecho" at bounding box center [806, 307] width 37 height 19
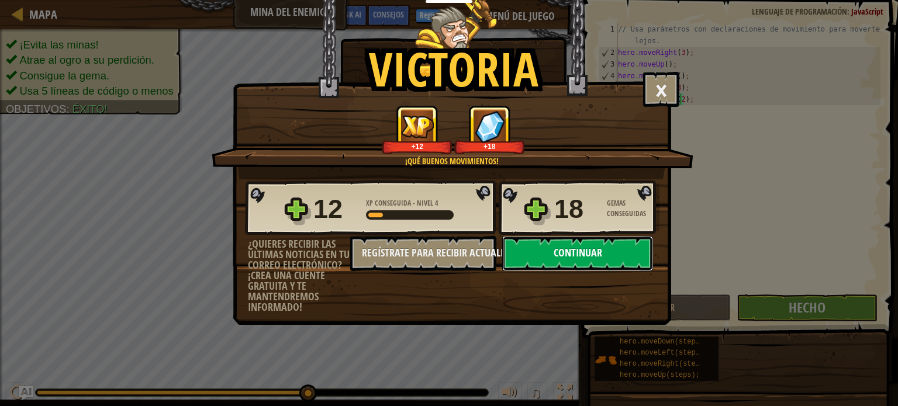
click at [580, 255] on button "Continuar" at bounding box center [577, 253] width 151 height 35
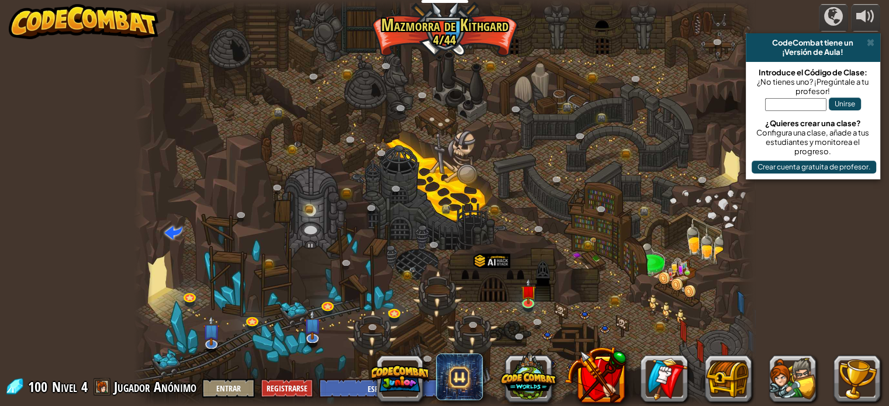
select select "es-ES"
click at [525, 288] on img at bounding box center [527, 285] width 15 height 35
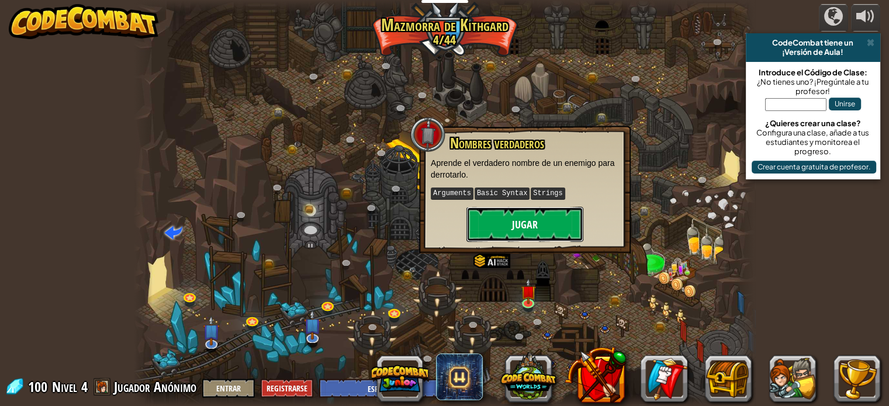
click at [500, 226] on button "Jugar" at bounding box center [524, 224] width 117 height 35
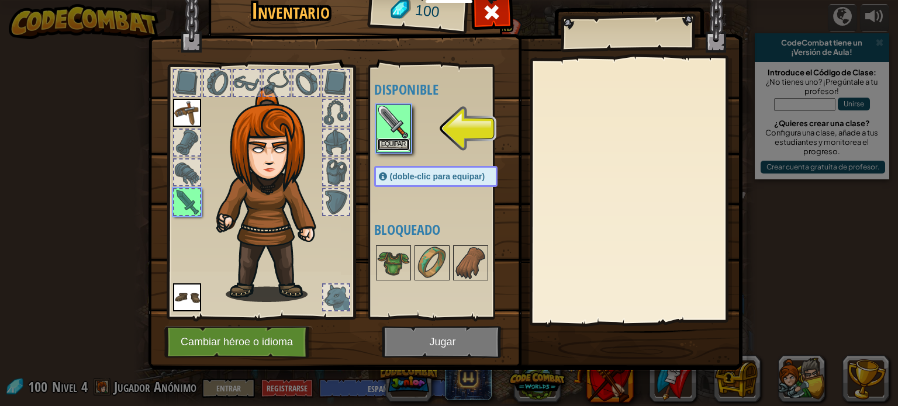
click at [401, 144] on button "Equipar" at bounding box center [393, 144] width 33 height 12
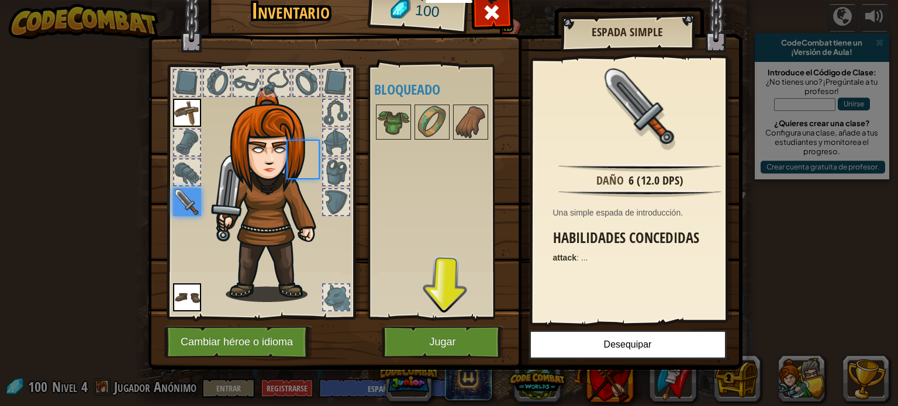
click at [401, 1] on body "Estudiantes Crear Cuenta Gratis. Soluciones para escuelas y distritos Vista pre…" at bounding box center [449, 0] width 898 height 1
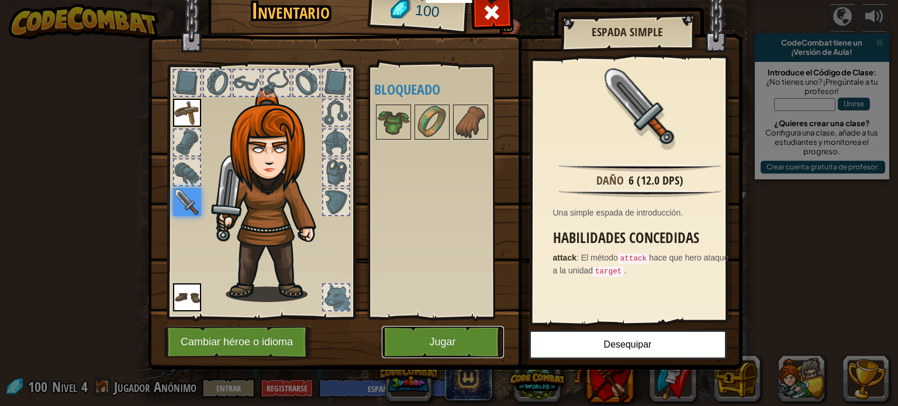
click at [458, 345] on button "Jugar" at bounding box center [443, 342] width 122 height 32
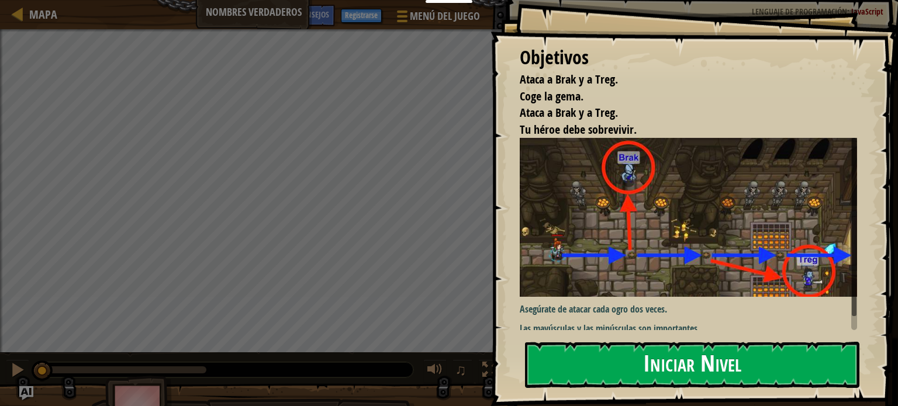
click at [571, 377] on button "Iniciar Nivel" at bounding box center [692, 365] width 334 height 46
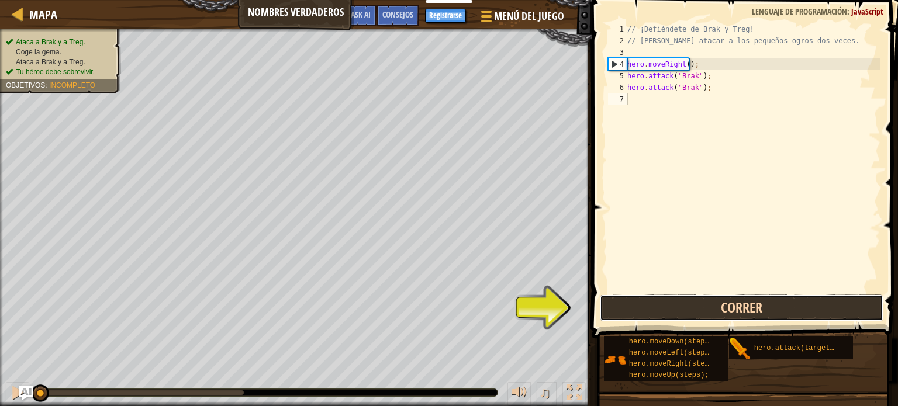
click at [669, 317] on button "Correr" at bounding box center [741, 308] width 283 height 27
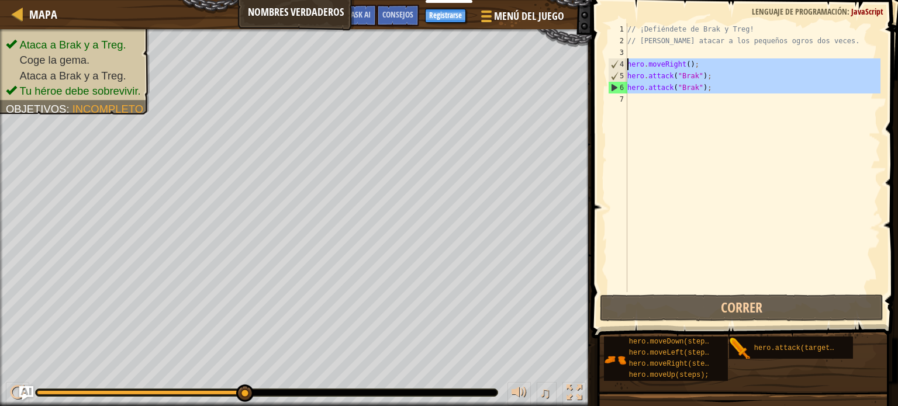
drag, startPoint x: 717, startPoint y: 95, endPoint x: 627, endPoint y: 62, distance: 96.0
click at [627, 62] on div "// ¡Defiéndete de Brak y Treg! // [PERSON_NAME] atacar a los pequeños ogros dos…" at bounding box center [752, 169] width 255 height 292
type textarea "hero.moveRight(); hero.attack("Brak");"
click at [669, 95] on div "// ¡Defiéndete de Brak y Treg! // [PERSON_NAME] atacar a los pequeños ogros dos…" at bounding box center [752, 157] width 255 height 269
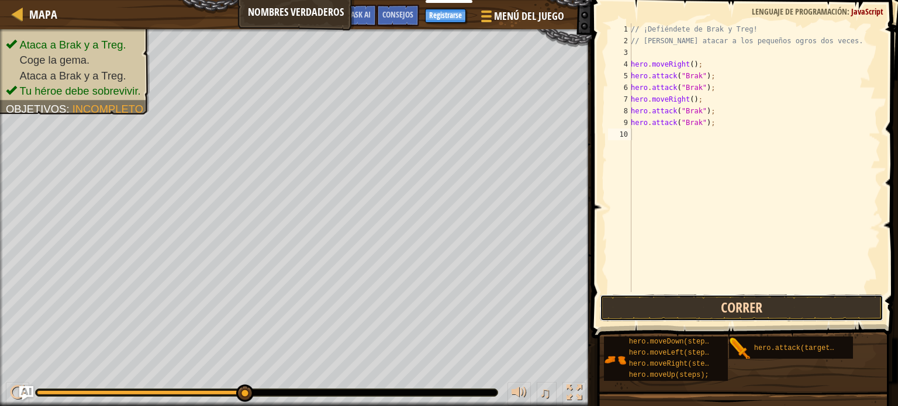
click at [800, 306] on button "Correr" at bounding box center [741, 308] width 283 height 27
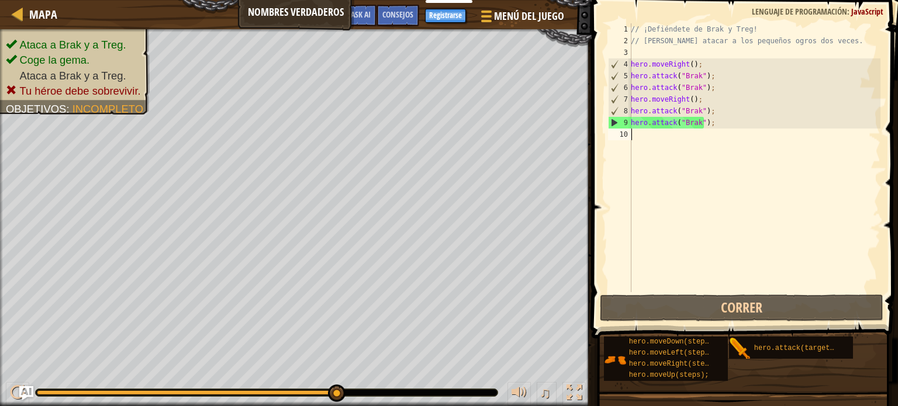
click at [714, 137] on div "// ¡Defiéndete de Brak y Treg! // [PERSON_NAME] atacar a los pequeños ogros dos…" at bounding box center [754, 169] width 252 height 292
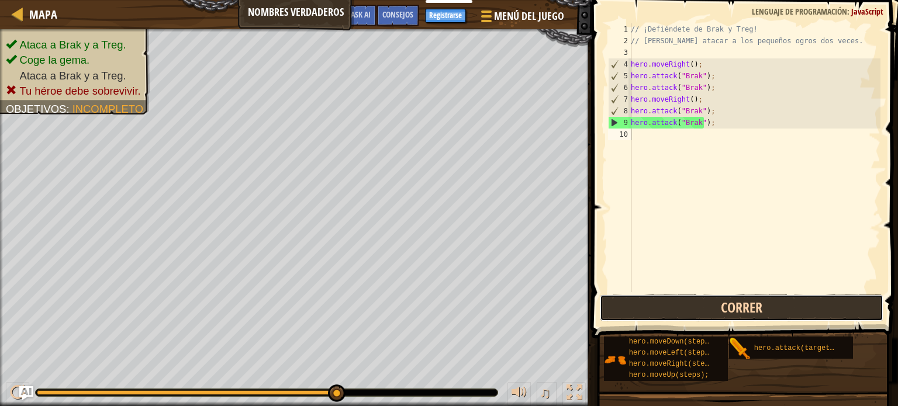
click at [724, 302] on button "Correr" at bounding box center [741, 308] width 283 height 27
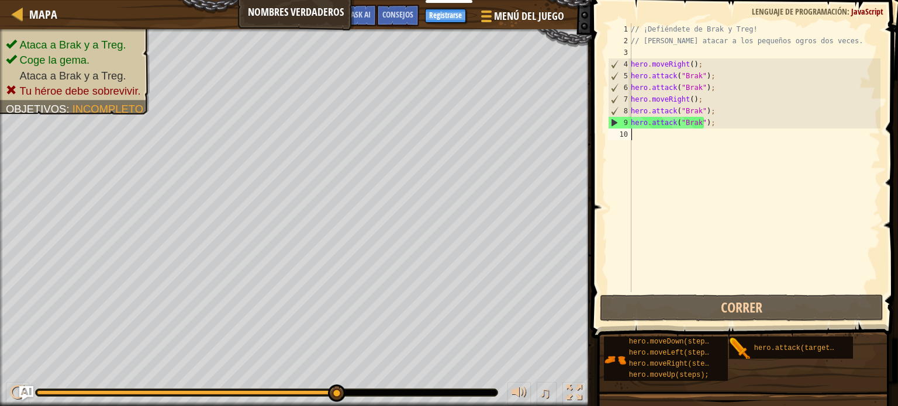
click at [702, 100] on div "// ¡Defiéndete de Brak y Treg! // [PERSON_NAME] atacar a los pequeños ogros dos…" at bounding box center [754, 169] width 252 height 292
drag, startPoint x: 716, startPoint y: 122, endPoint x: 629, endPoint y: 122, distance: 87.7
click at [629, 122] on div "hero.moveRight(); 1 2 3 4 5 6 7 8 9 10 // ¡Defiéndete de Brak y Treg! // Debes …" at bounding box center [742, 157] width 275 height 269
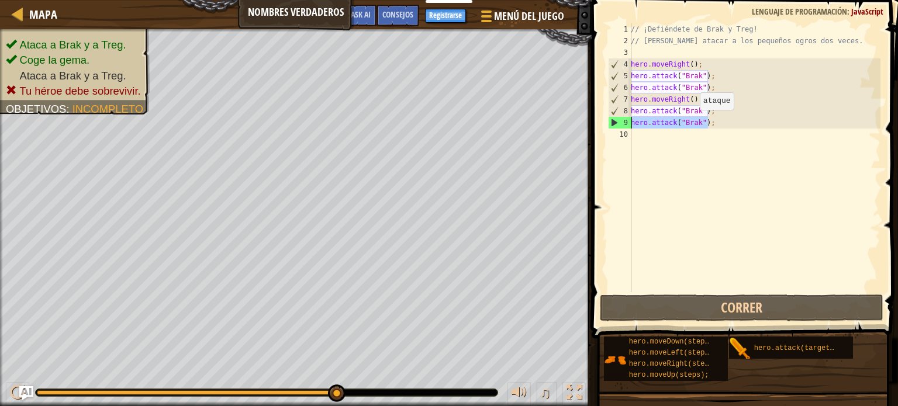
click at [692, 121] on div "// ¡Defiéndete de Brak y Treg! // [PERSON_NAME] atacar a los pequeños ogros dos…" at bounding box center [754, 157] width 252 height 269
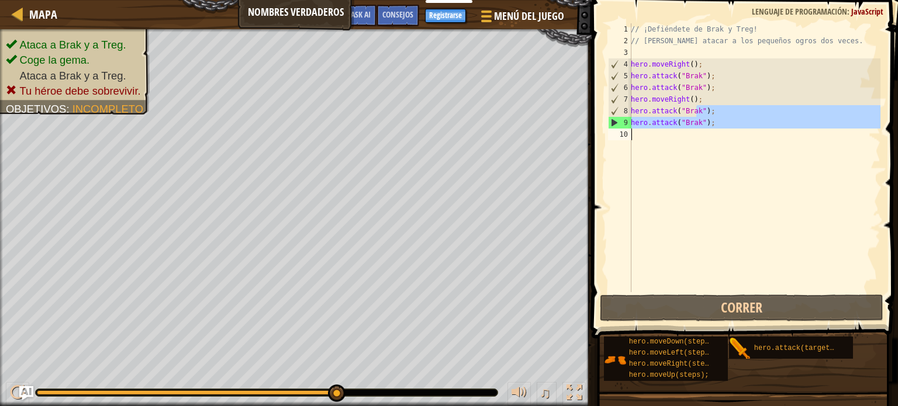
drag, startPoint x: 695, startPoint y: 110, endPoint x: 755, endPoint y: 136, distance: 65.5
click at [755, 136] on div "// ¡Defiéndete de Brak y Treg! // [PERSON_NAME] atacar a los pequeños ogros dos…" at bounding box center [754, 169] width 252 height 292
type textarea "hero.attack("Brak");"
click at [755, 136] on div "// ¡Defiéndete de Brak y Treg! // [PERSON_NAME] atacar a los pequeños ogros dos…" at bounding box center [754, 157] width 252 height 269
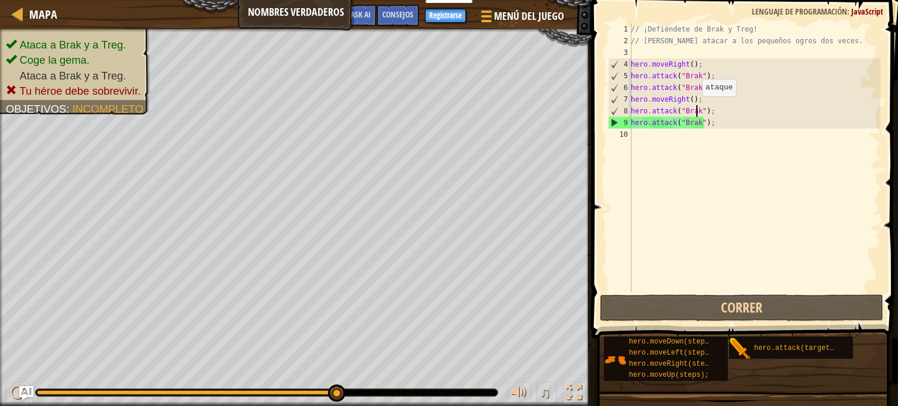
click at [695, 108] on div "// ¡Defiéndete de Brak y Treg! // [PERSON_NAME] atacar a los pequeños ogros dos…" at bounding box center [754, 169] width 252 height 292
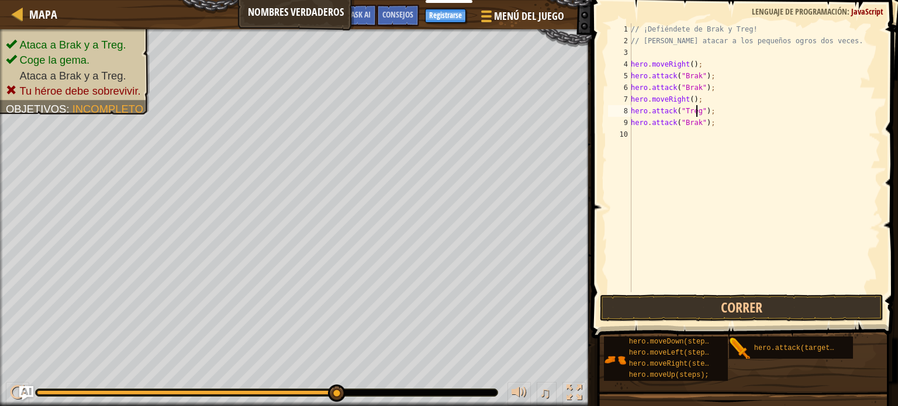
scroll to position [5, 5]
click at [695, 127] on div "// ¡Defiéndete de Brak y Treg! // [PERSON_NAME] atacar a los pequeños ogros dos…" at bounding box center [754, 169] width 252 height 292
type textarea "hero.attack("Treg");"
click at [733, 311] on button "Correr" at bounding box center [741, 308] width 283 height 27
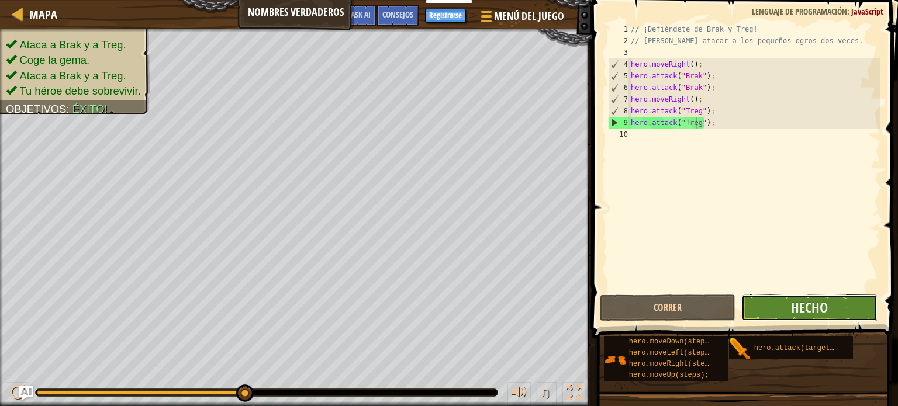
click at [790, 300] on button "Hecho" at bounding box center [809, 308] width 136 height 27
